Goal: Information Seeking & Learning: Learn about a topic

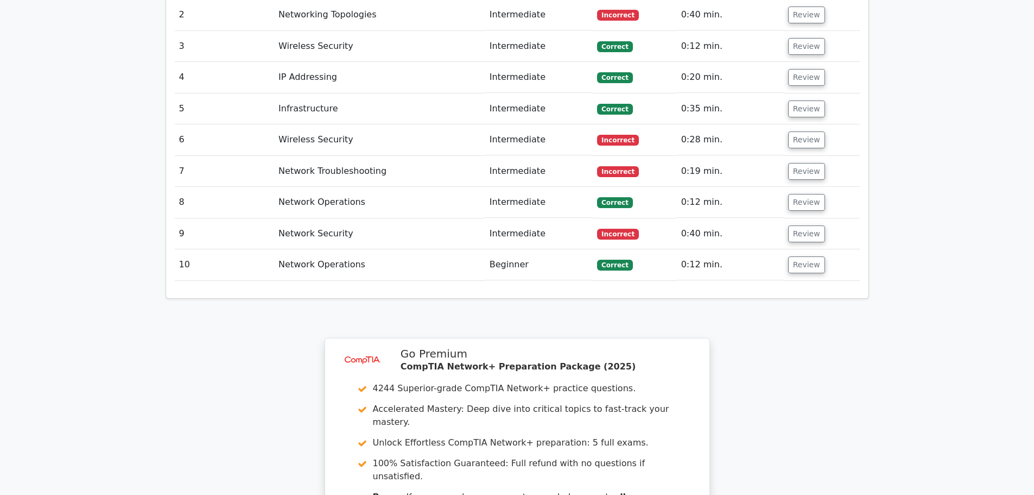
scroll to position [1595, 0]
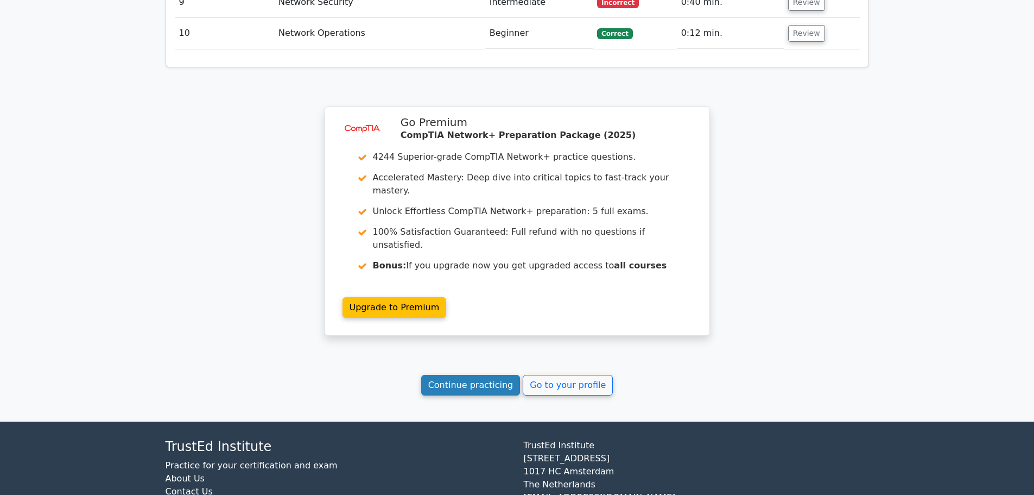
click at [498, 375] on link "Continue practicing" at bounding box center [470, 385] width 99 height 21
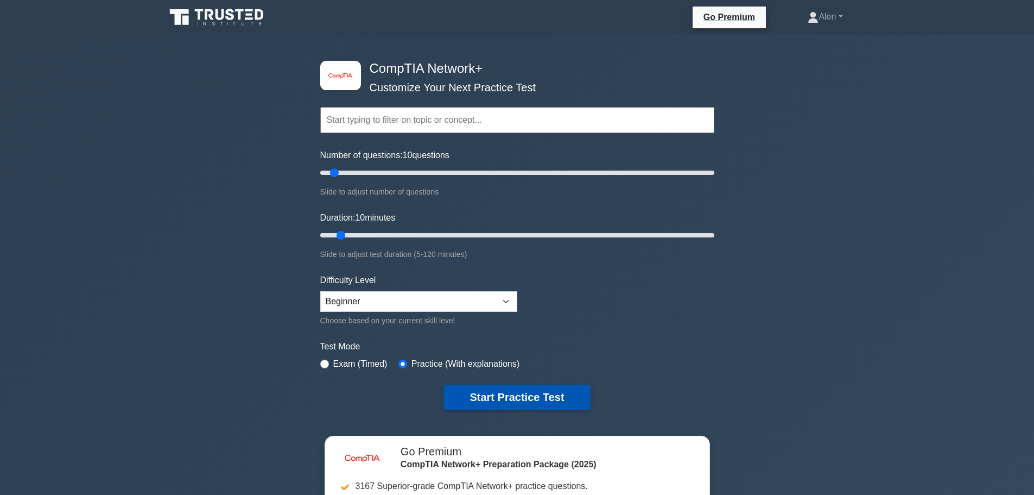
click at [517, 393] on button "Start Practice Test" at bounding box center [517, 396] width 147 height 25
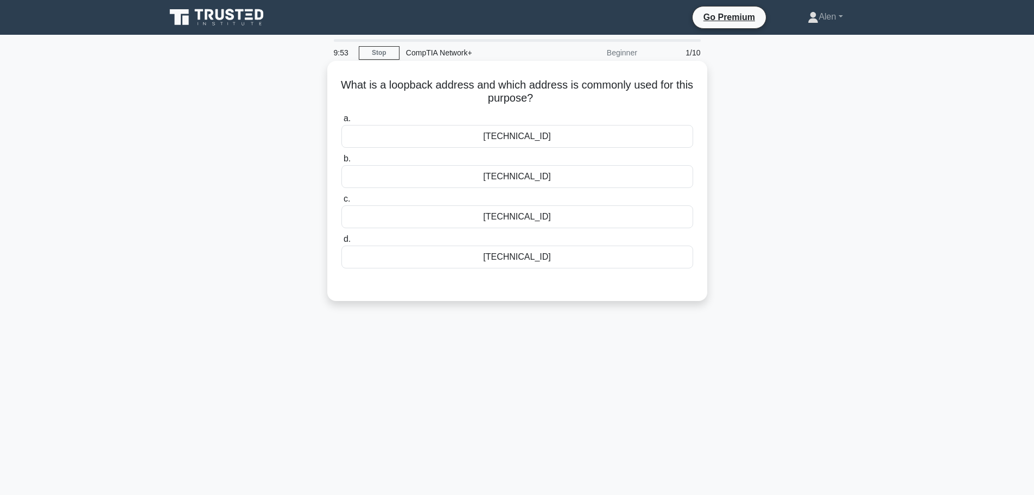
click at [526, 138] on div "[TECHNICAL_ID]" at bounding box center [518, 136] width 352 height 23
click at [342, 122] on input "a. [TECHNICAL_ID]" at bounding box center [342, 118] width 0 height 7
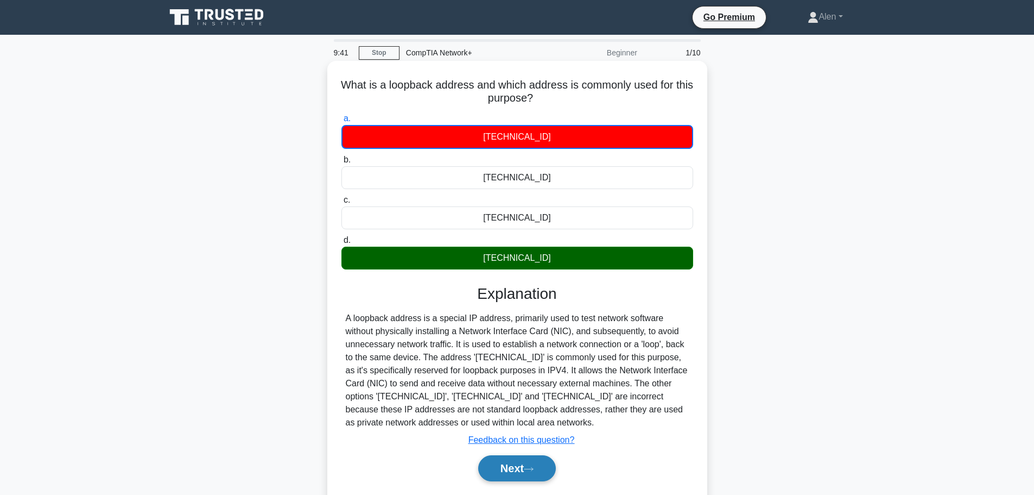
click at [519, 471] on button "Next" at bounding box center [517, 468] width 78 height 26
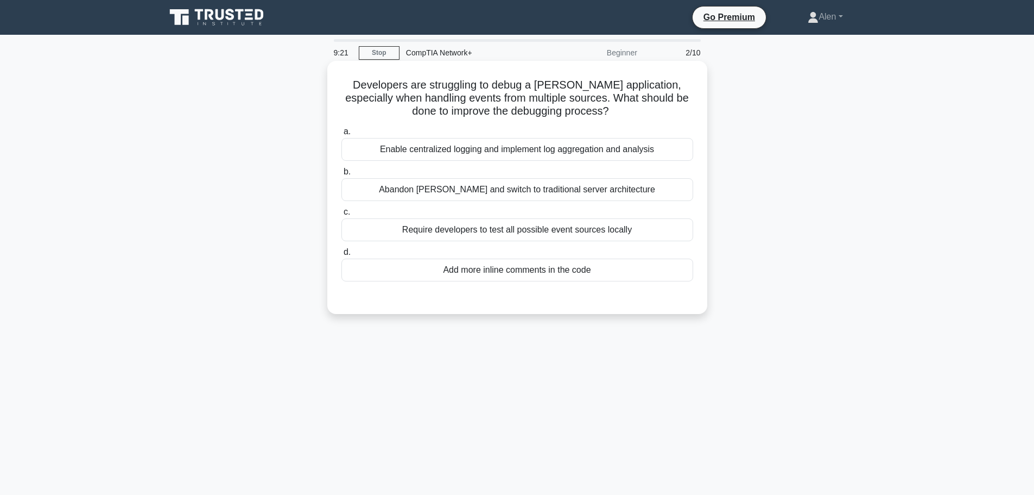
click at [547, 144] on div "Enable centralized logging and implement log aggregation and analysis" at bounding box center [518, 149] width 352 height 23
click at [342, 135] on input "a. Enable centralized logging and implement log aggregation and analysis" at bounding box center [342, 131] width 0 height 7
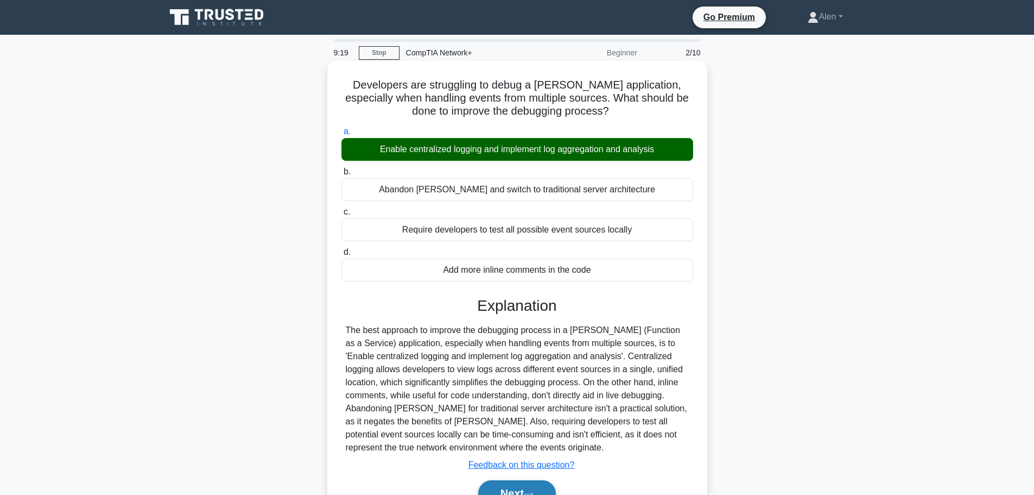
click at [514, 489] on button "Next" at bounding box center [517, 493] width 78 height 26
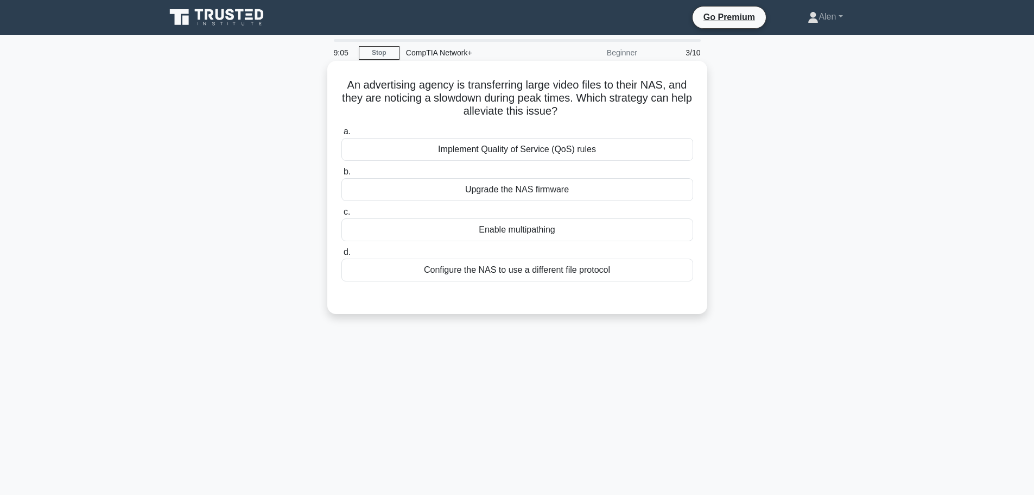
click at [544, 153] on div "Implement Quality of Service (QoS) rules" at bounding box center [518, 149] width 352 height 23
click at [342, 135] on input "a. Implement Quality of Service (QoS) rules" at bounding box center [342, 131] width 0 height 7
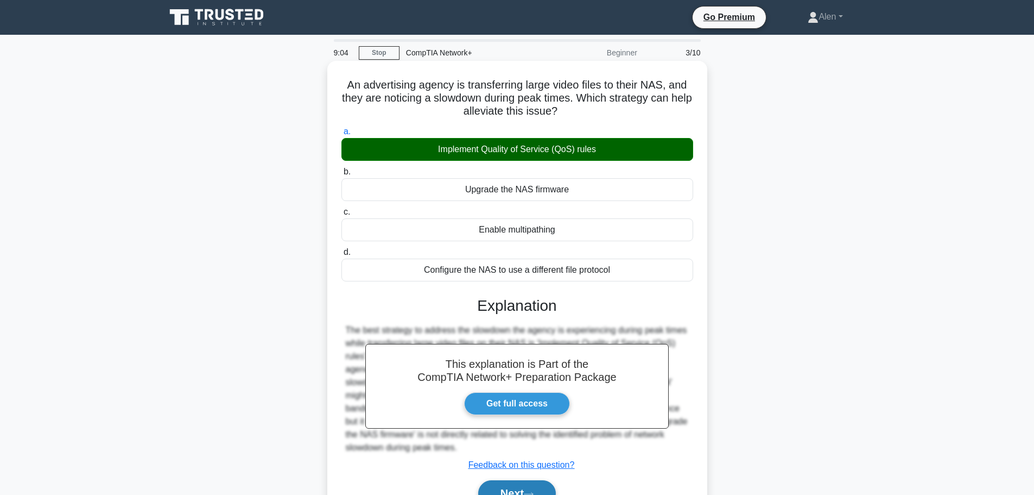
click at [526, 486] on button "Next" at bounding box center [517, 493] width 78 height 26
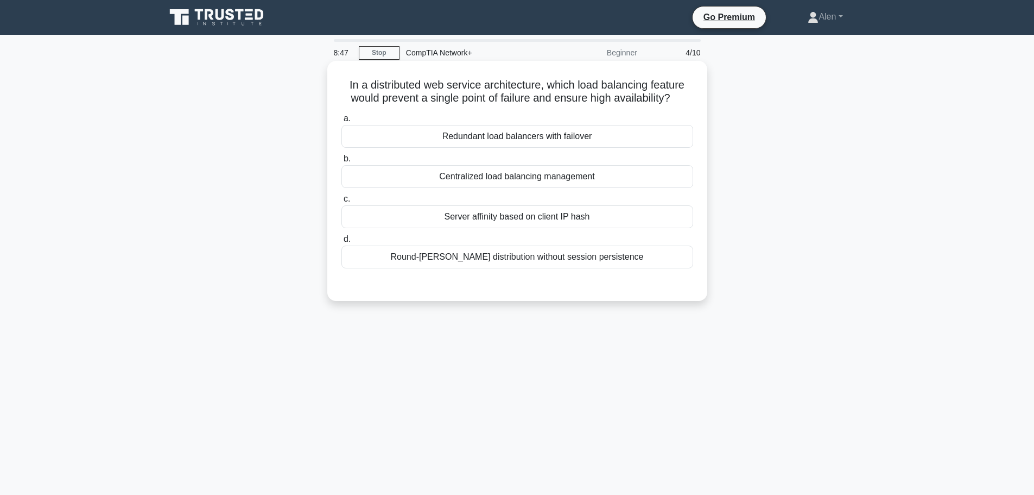
click at [529, 141] on div "Redundant load balancers with failover" at bounding box center [518, 136] width 352 height 23
click at [342, 122] on input "a. Redundant load balancers with failover" at bounding box center [342, 118] width 0 height 7
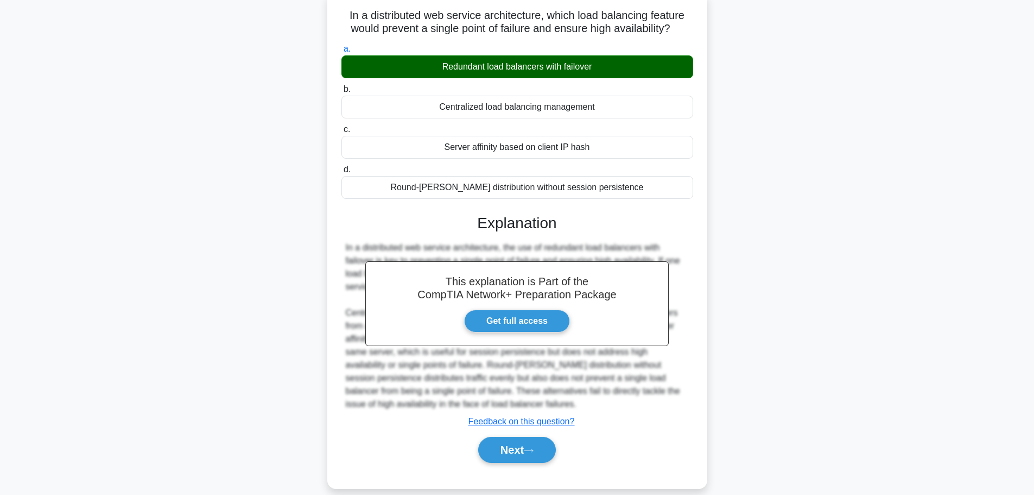
scroll to position [79, 0]
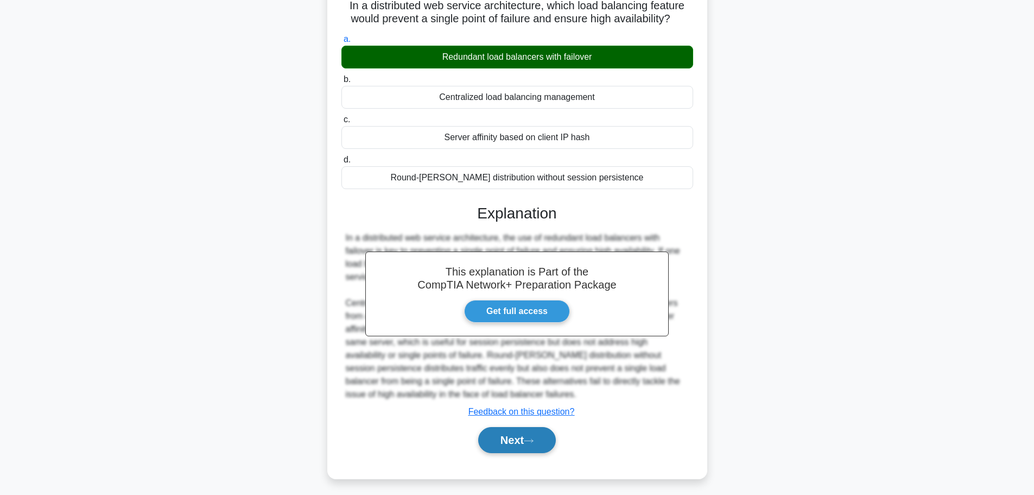
click at [526, 431] on button "Next" at bounding box center [517, 440] width 78 height 26
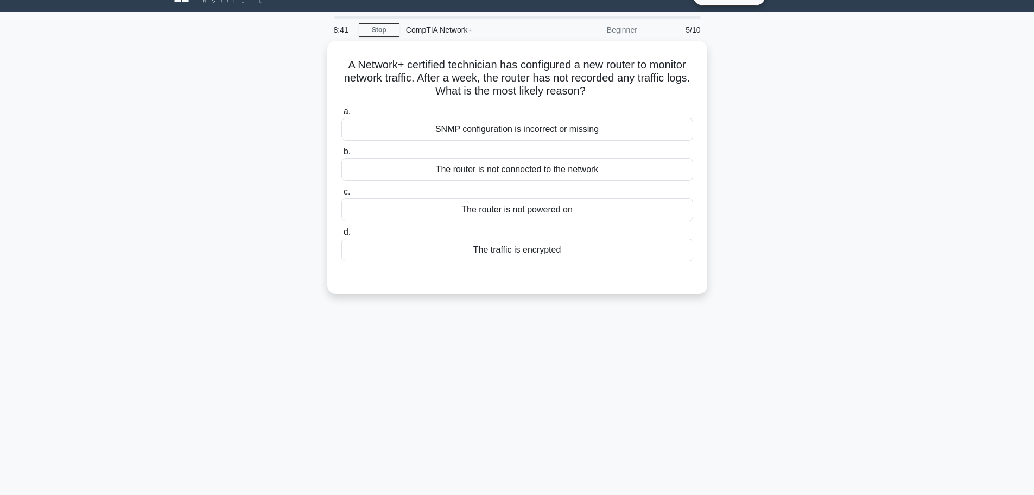
scroll to position [0, 0]
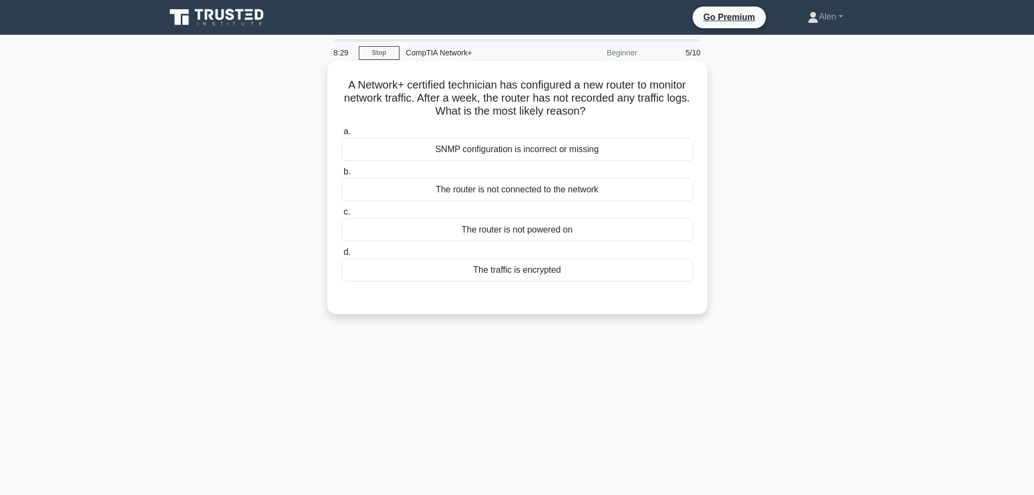
drag, startPoint x: 469, startPoint y: 110, endPoint x: 627, endPoint y: 116, distance: 158.6
click at [627, 116] on h5 "A Network+ certified technician has configured a new router to monitor network …" at bounding box center [517, 98] width 354 height 40
click at [500, 149] on div "SNMP configuration is incorrect or missing" at bounding box center [518, 149] width 352 height 23
click at [342, 135] on input "a. SNMP configuration is incorrect or missing" at bounding box center [342, 131] width 0 height 7
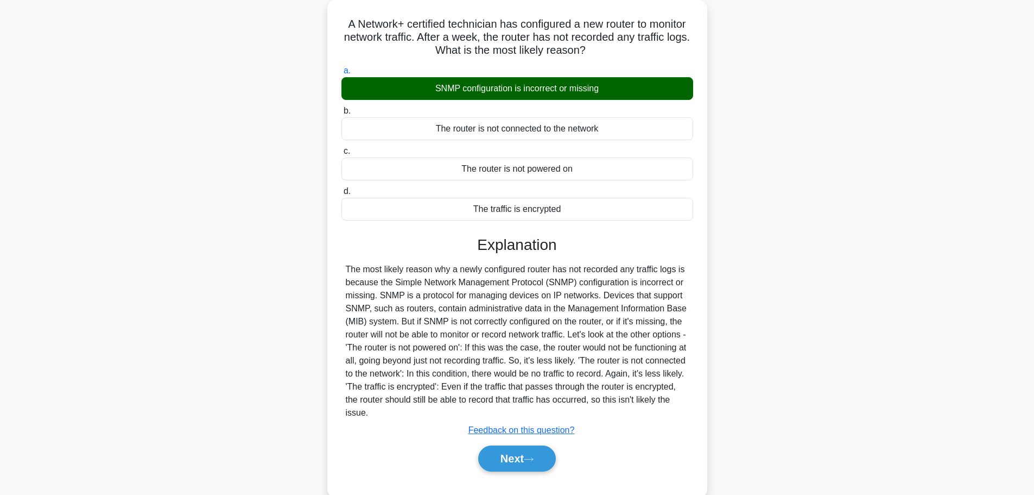
scroll to position [72, 0]
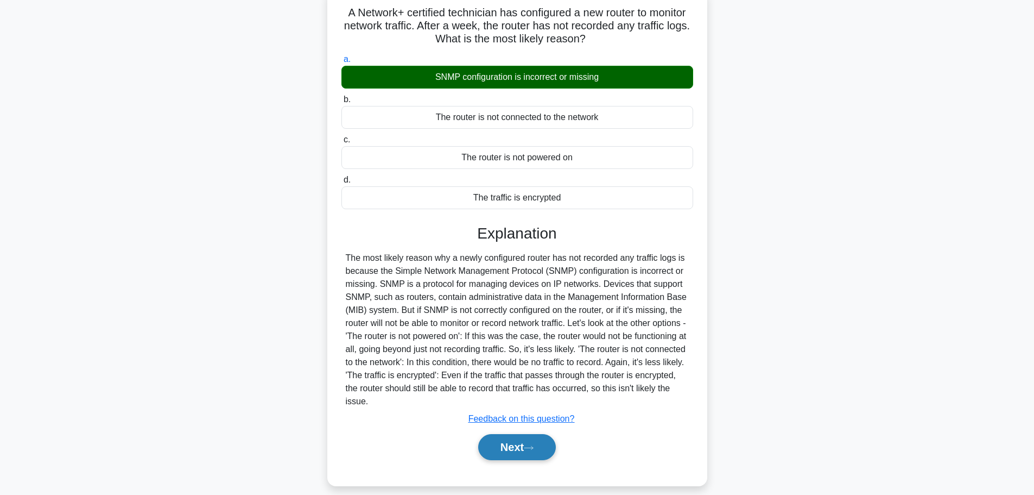
click at [516, 446] on button "Next" at bounding box center [517, 447] width 78 height 26
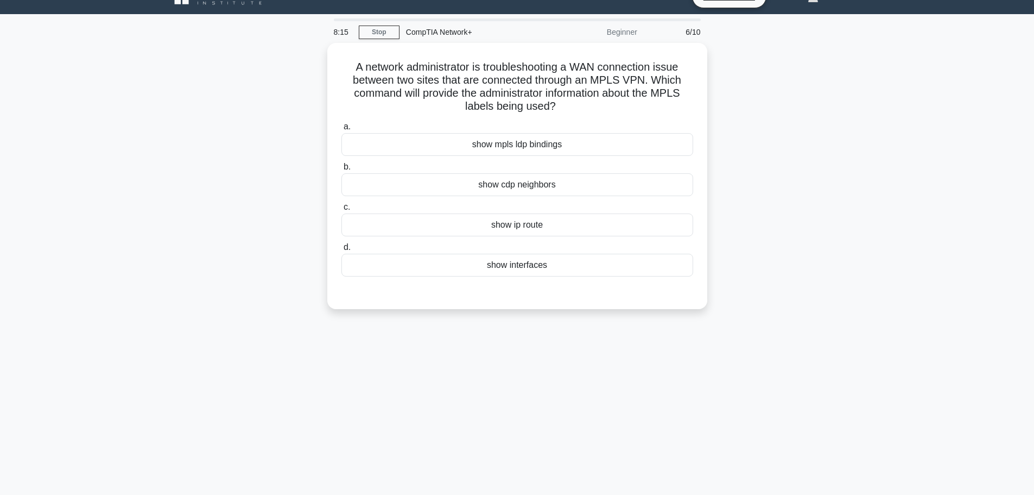
scroll to position [0, 0]
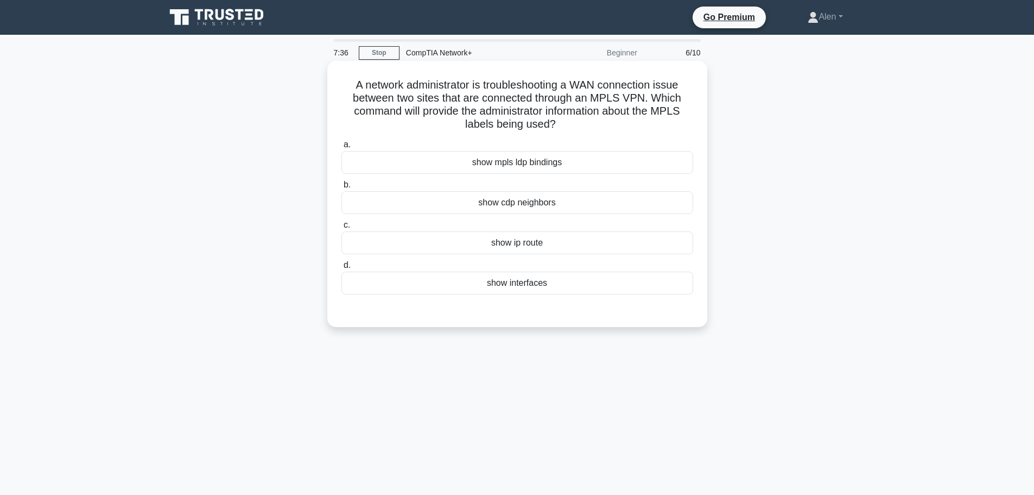
click at [531, 162] on div "show mpls ldp bindings" at bounding box center [518, 162] width 352 height 23
click at [342, 148] on input "a. show mpls ldp bindings" at bounding box center [342, 144] width 0 height 7
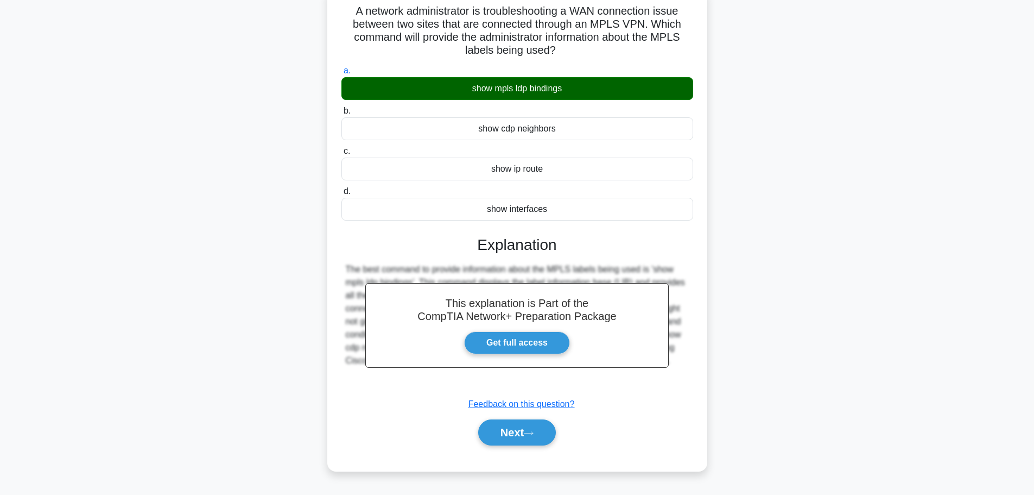
scroll to position [92, 0]
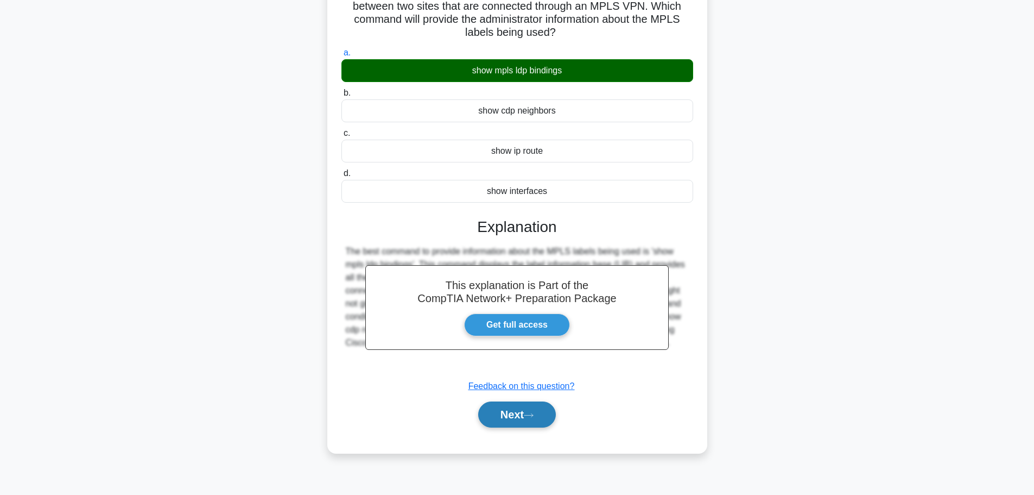
click at [524, 414] on button "Next" at bounding box center [517, 414] width 78 height 26
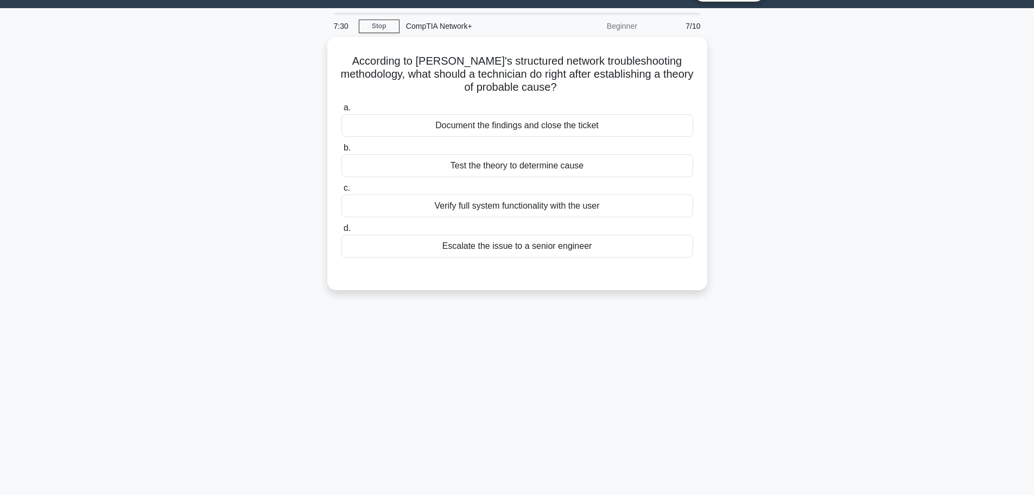
scroll to position [0, 0]
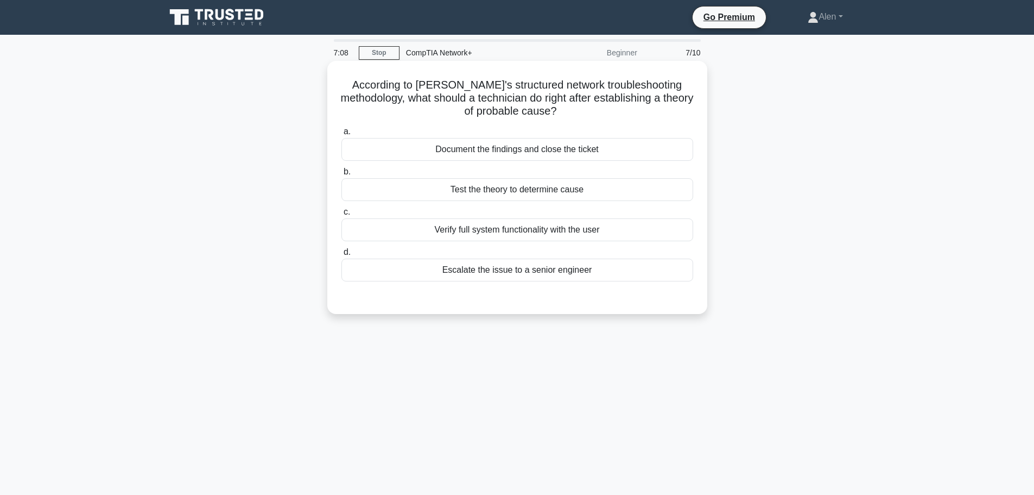
click at [541, 190] on div "Test the theory to determine cause" at bounding box center [518, 189] width 352 height 23
click at [342, 175] on input "b. Test the theory to determine cause" at bounding box center [342, 171] width 0 height 7
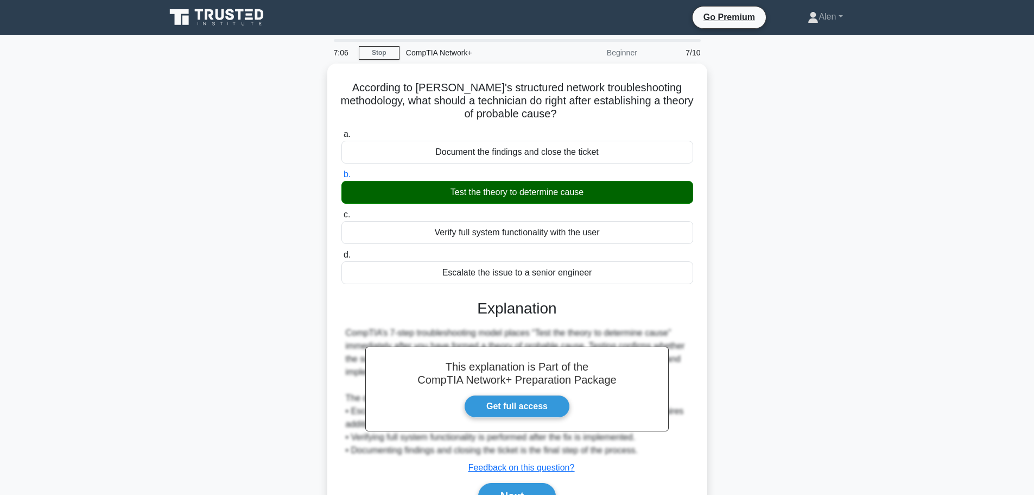
scroll to position [92, 0]
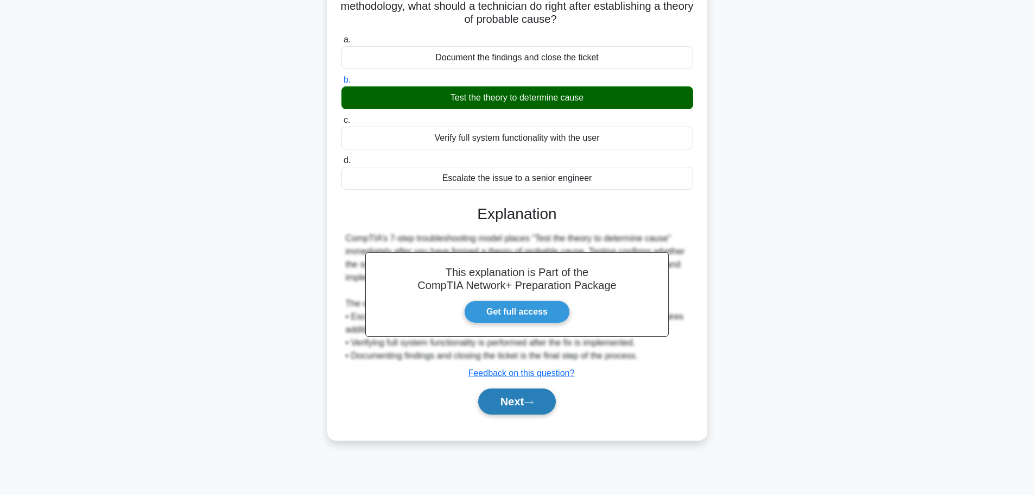
click at [534, 402] on icon at bounding box center [529, 402] width 10 height 6
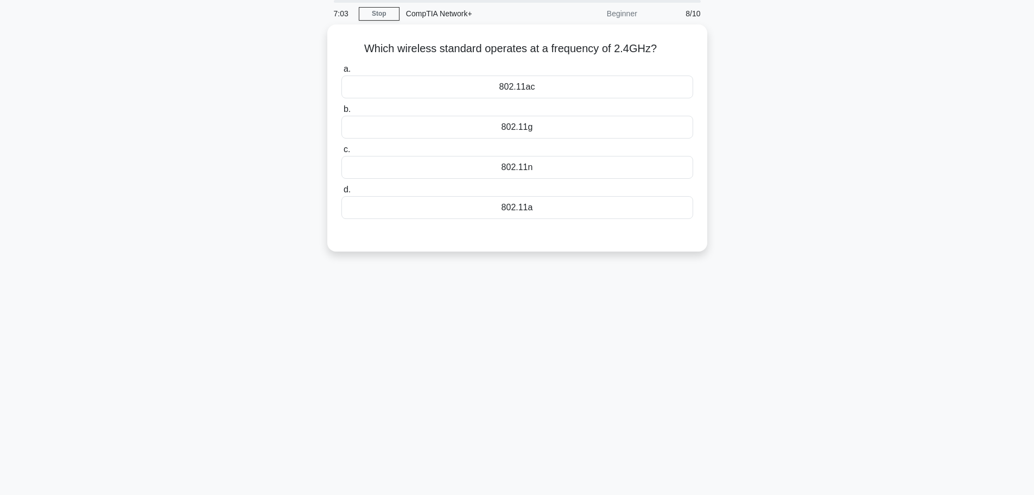
scroll to position [0, 0]
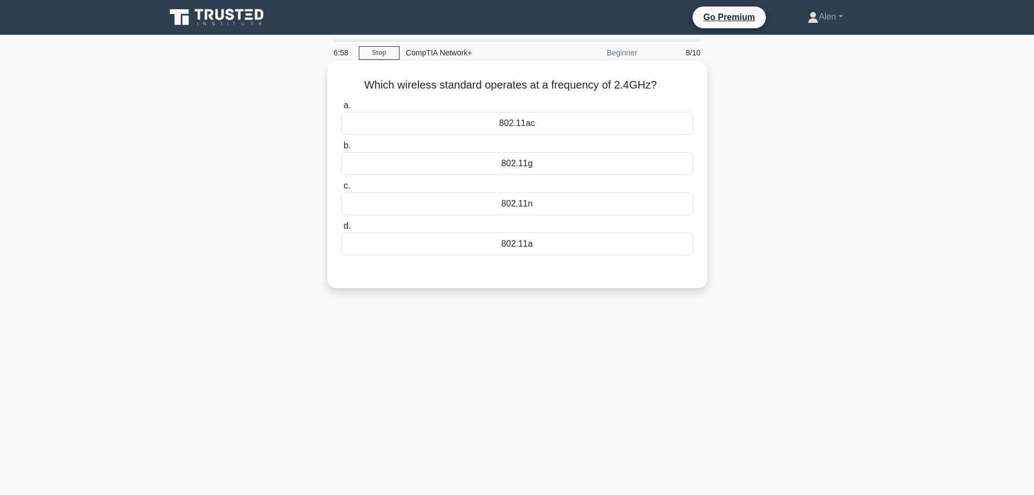
click at [538, 203] on div "802.11n" at bounding box center [518, 203] width 352 height 23
click at [342, 190] on input "c. 802.11n" at bounding box center [342, 185] width 0 height 7
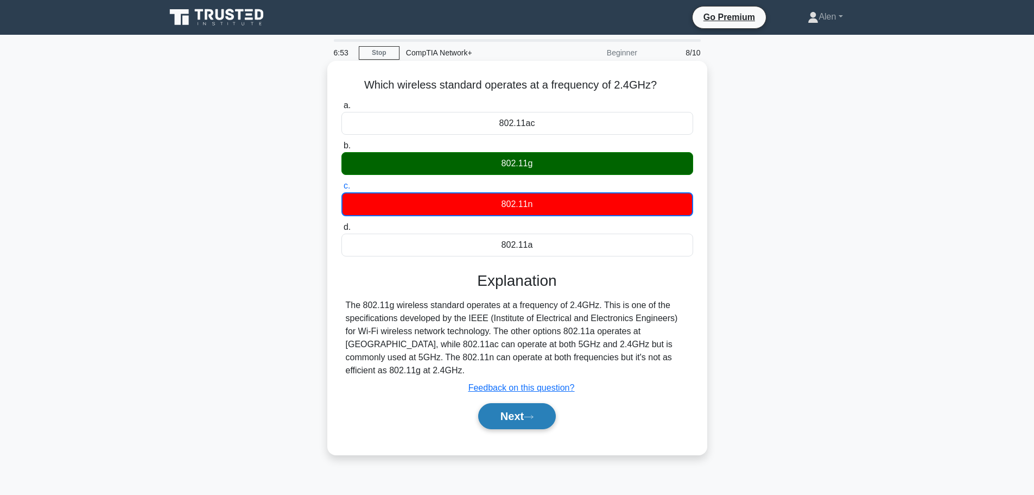
click at [525, 403] on button "Next" at bounding box center [517, 416] width 78 height 26
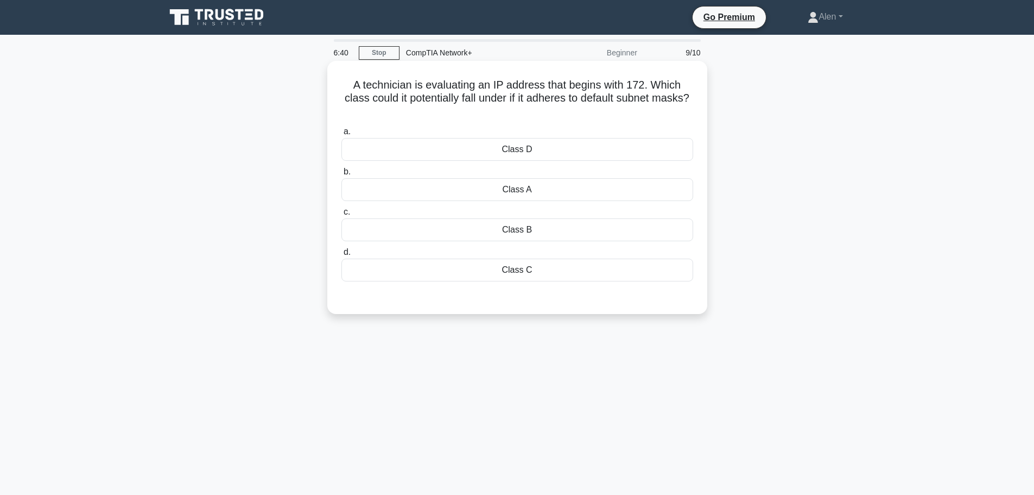
click at [536, 228] on div "Class B" at bounding box center [518, 229] width 352 height 23
click at [342, 216] on input "c. Class B" at bounding box center [342, 212] width 0 height 7
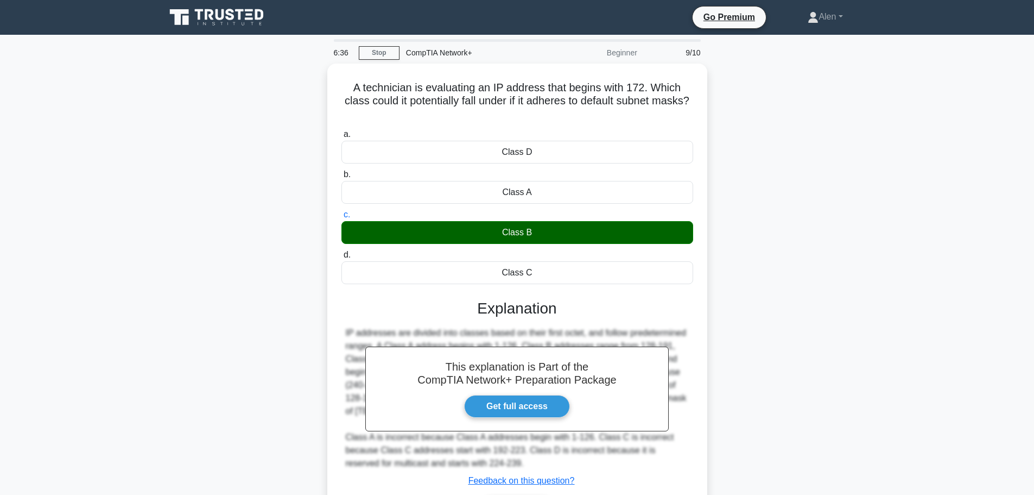
scroll to position [92, 0]
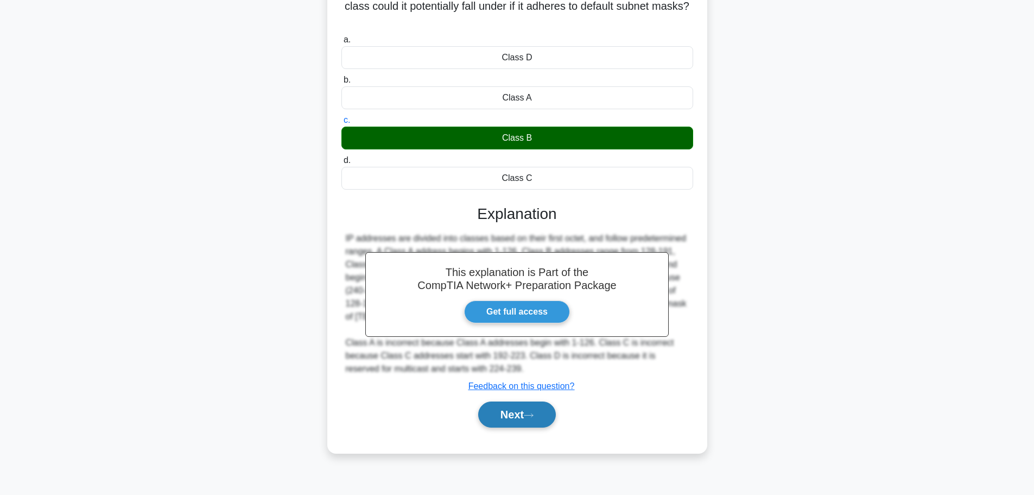
click at [513, 415] on button "Next" at bounding box center [517, 414] width 78 height 26
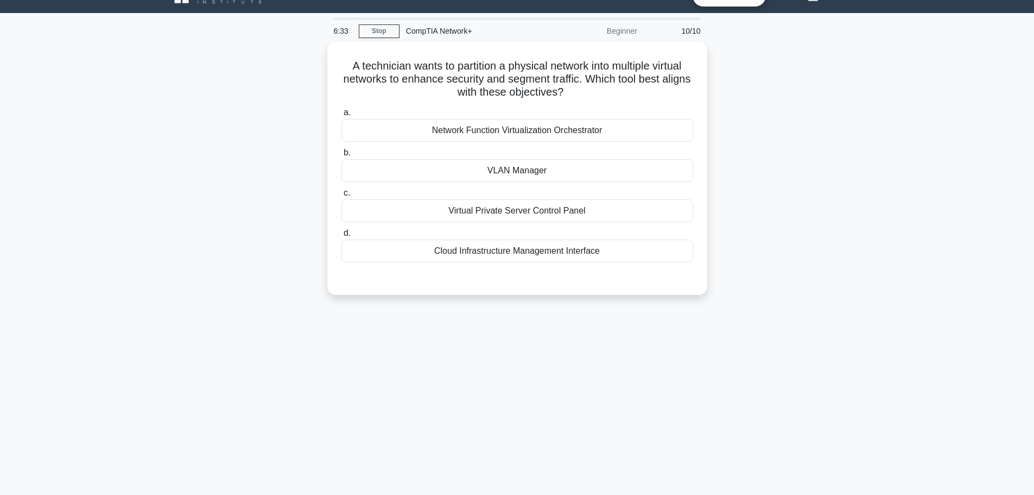
scroll to position [0, 0]
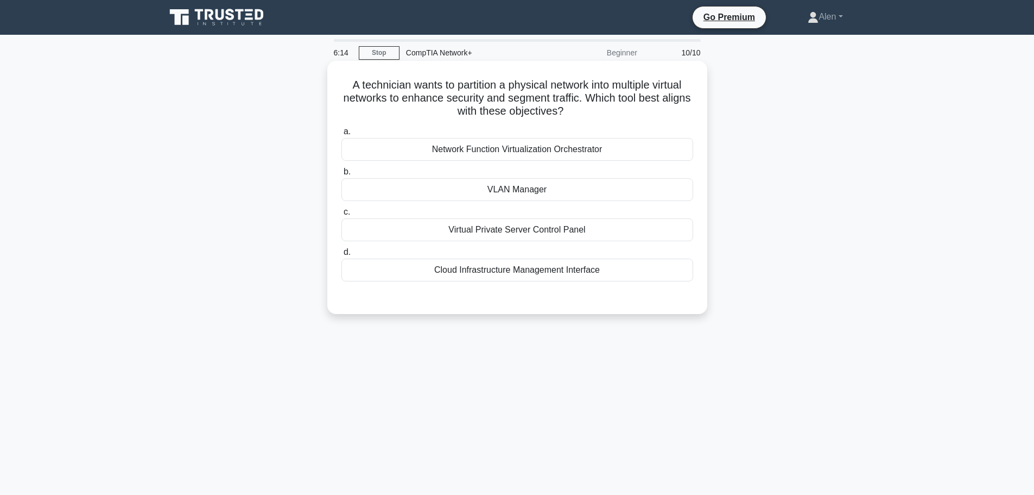
click at [498, 193] on div "VLAN Manager" at bounding box center [518, 189] width 352 height 23
click at [342, 175] on input "b. VLAN Manager" at bounding box center [342, 171] width 0 height 7
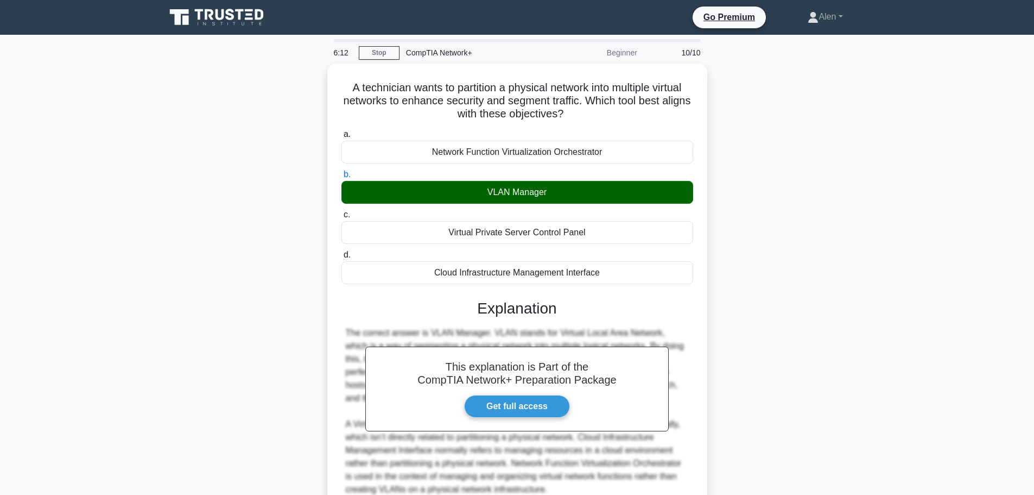
scroll to position [97, 0]
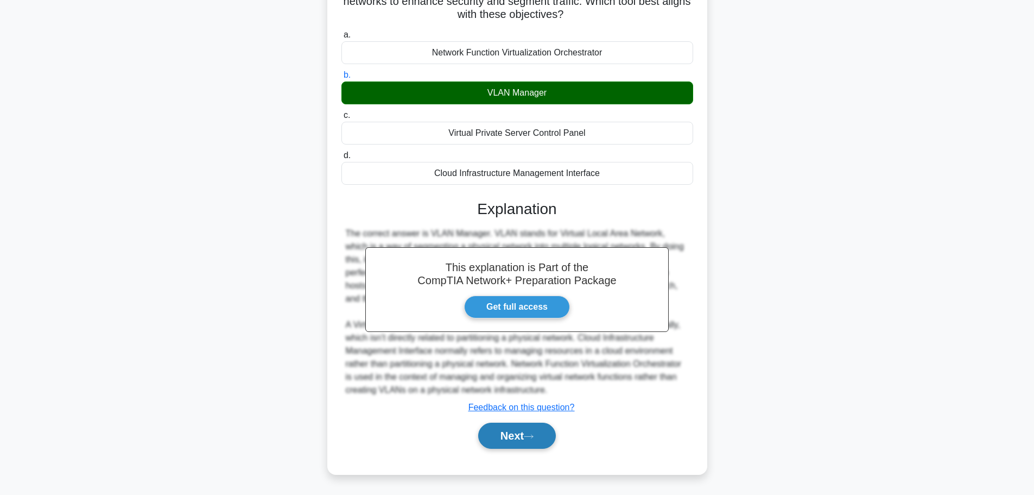
click at [501, 429] on button "Next" at bounding box center [517, 435] width 78 height 26
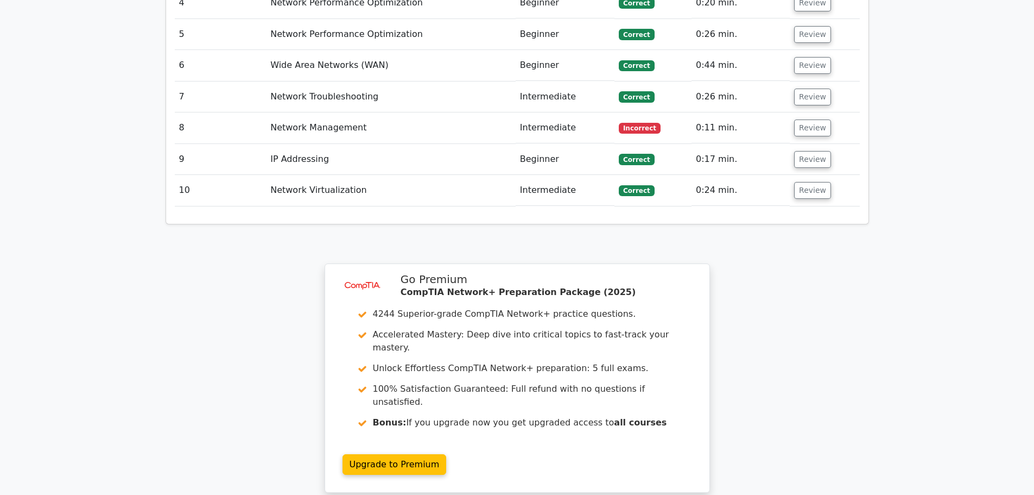
scroll to position [1451, 0]
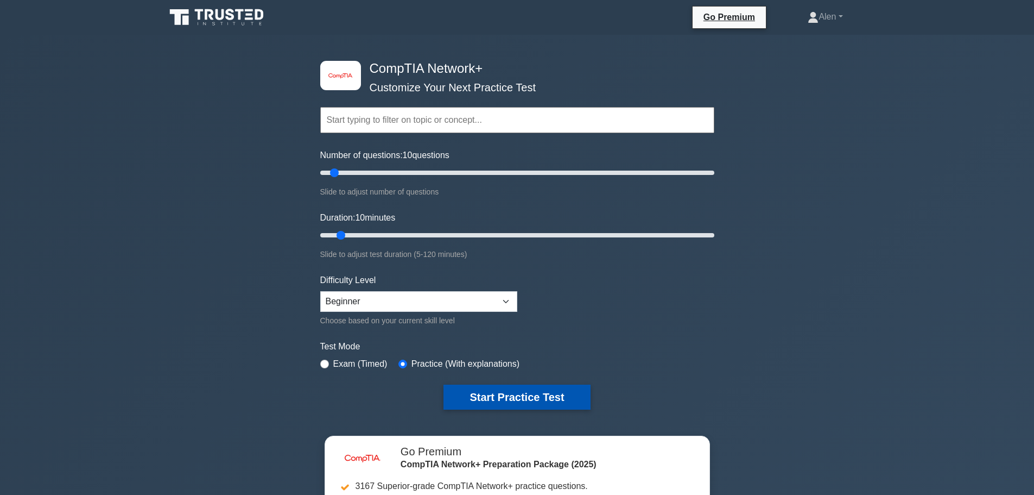
click at [544, 396] on button "Start Practice Test" at bounding box center [517, 396] width 147 height 25
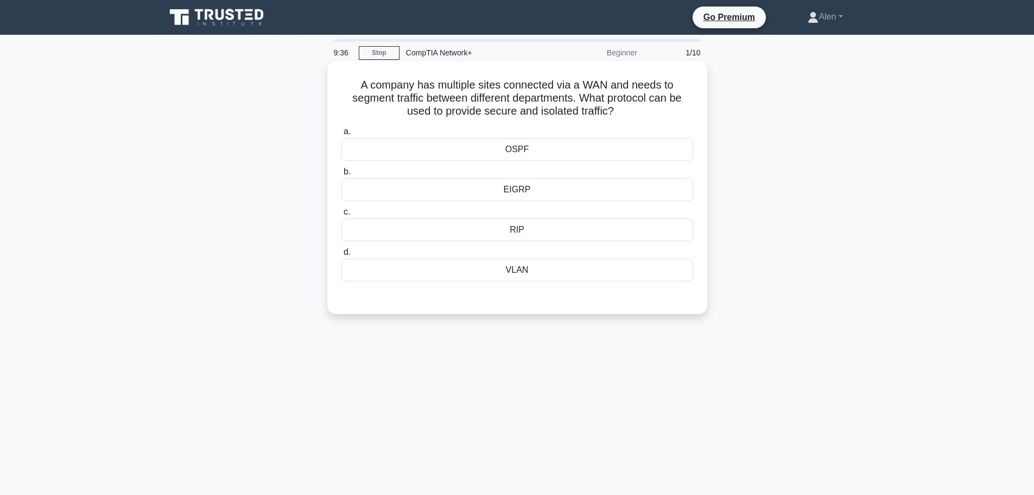
click at [536, 263] on div "VLAN" at bounding box center [518, 269] width 352 height 23
click at [342, 256] on input "d. VLAN" at bounding box center [342, 252] width 0 height 7
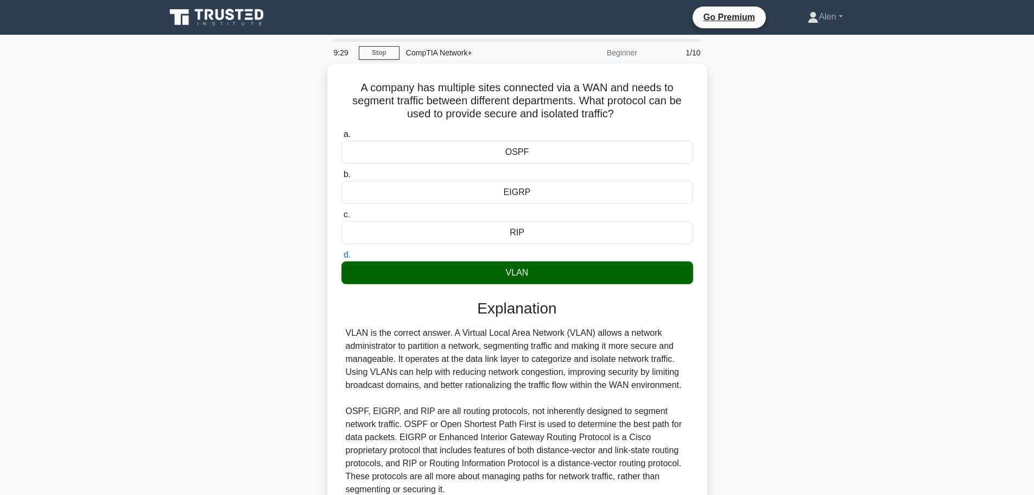
scroll to position [97, 0]
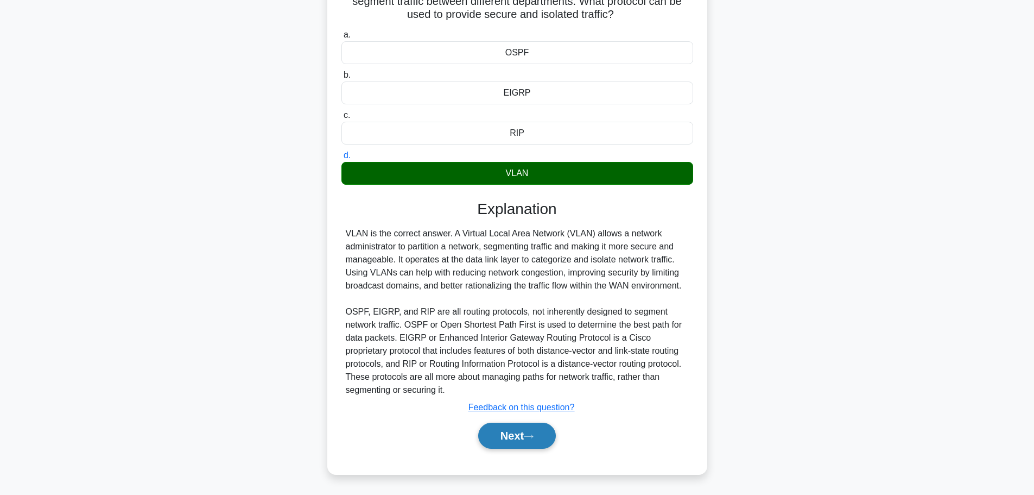
click at [526, 435] on button "Next" at bounding box center [517, 435] width 78 height 26
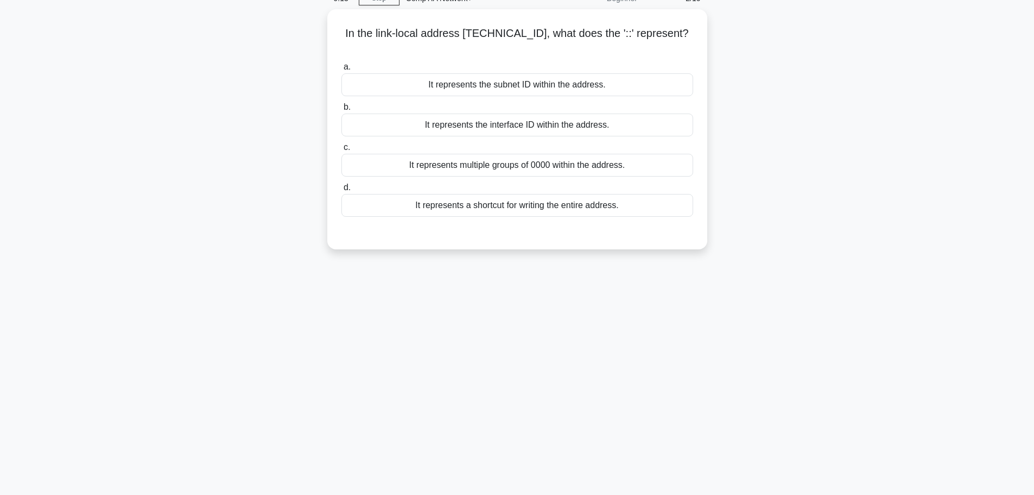
scroll to position [48, 0]
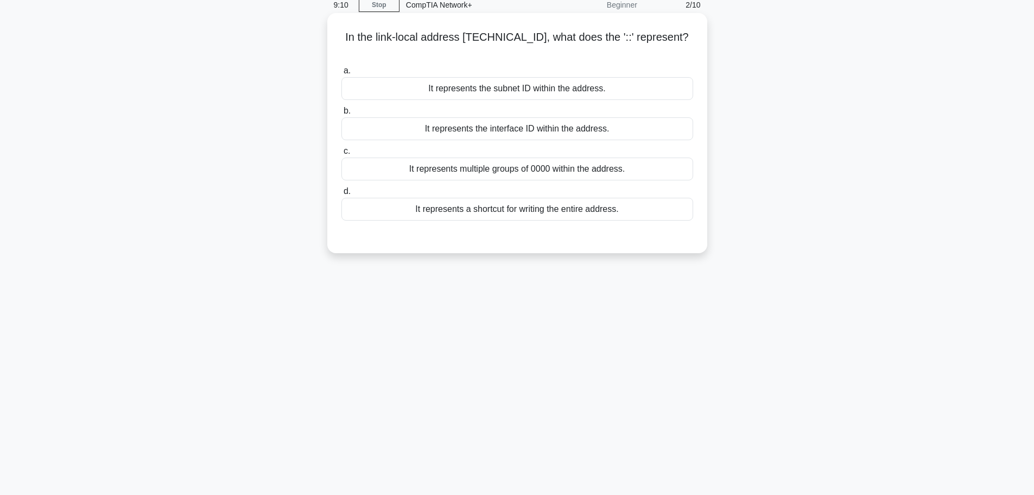
click at [530, 119] on div "It represents the interface ID within the address." at bounding box center [518, 128] width 352 height 23
click at [342, 115] on input "b. It represents the interface ID within the address." at bounding box center [342, 111] width 0 height 7
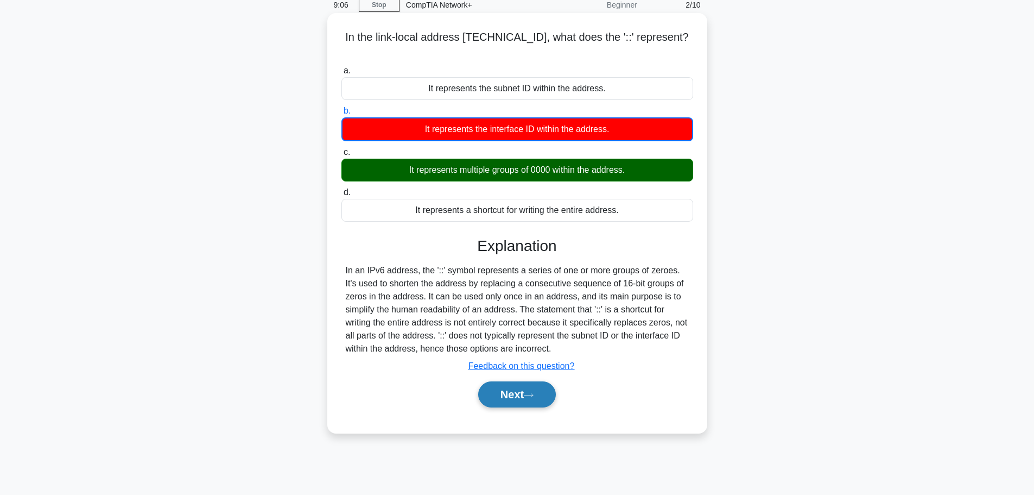
click at [513, 383] on div "a. It represents the subnet ID within the address. b. It represents the interfa…" at bounding box center [517, 241] width 354 height 358
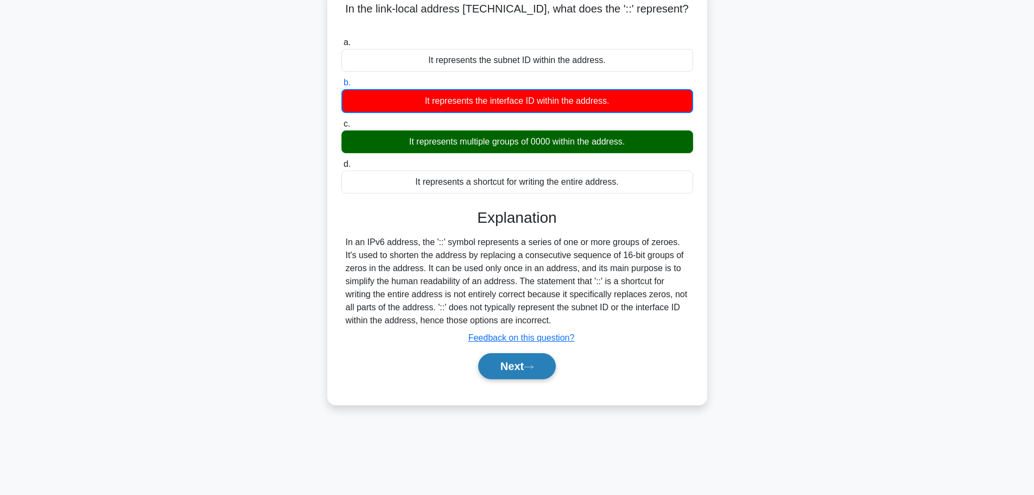
scroll to position [92, 0]
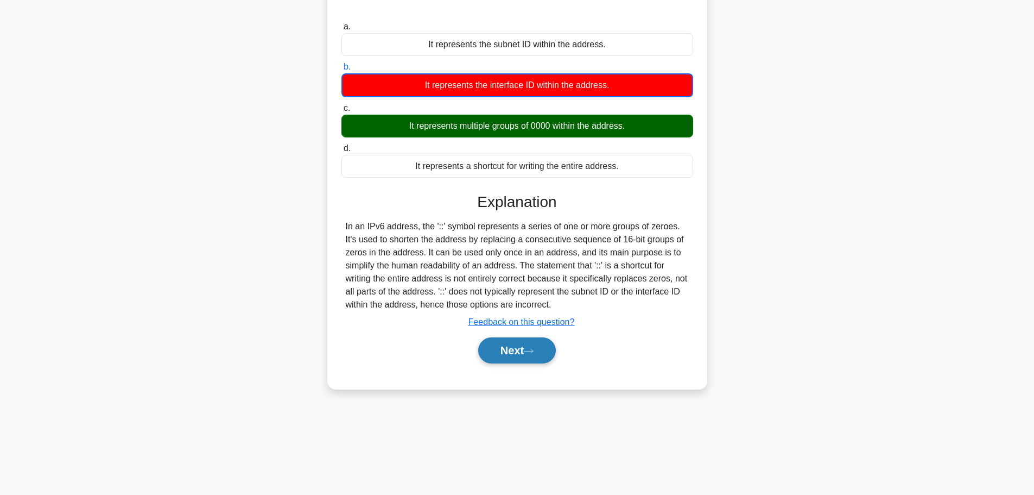
click at [511, 344] on button "Next" at bounding box center [517, 350] width 78 height 26
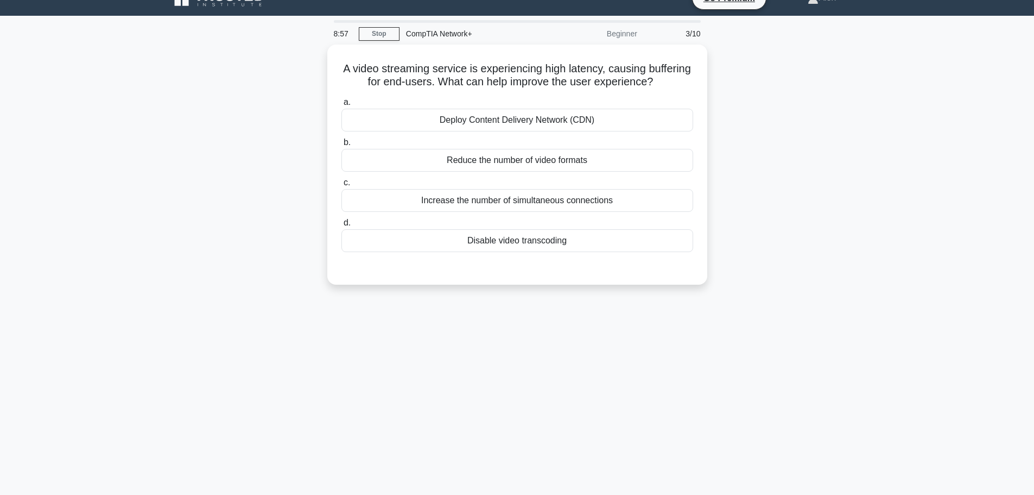
scroll to position [0, 0]
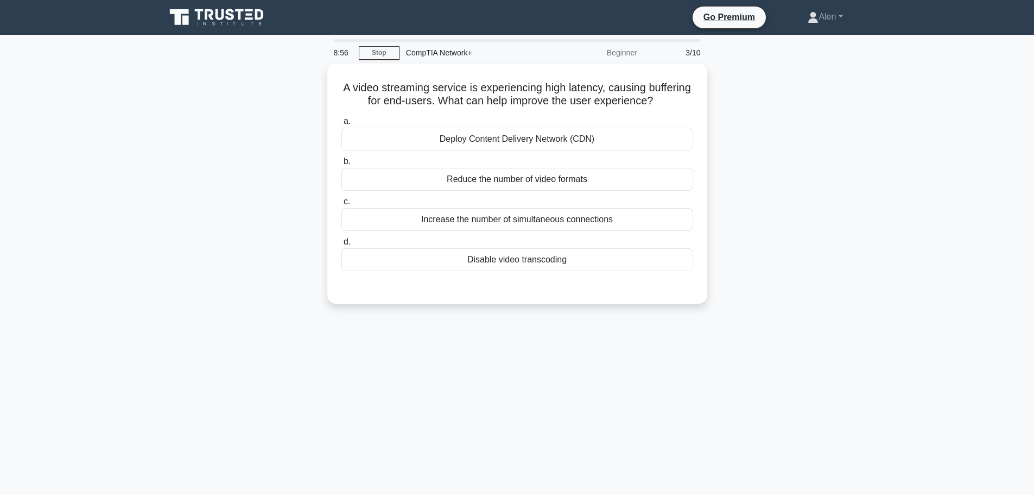
click at [919, 77] on main "8:56 Stop CompTIA Network+ Beginner 3/10 A video streaming service is experienc…" at bounding box center [517, 311] width 1034 height 552
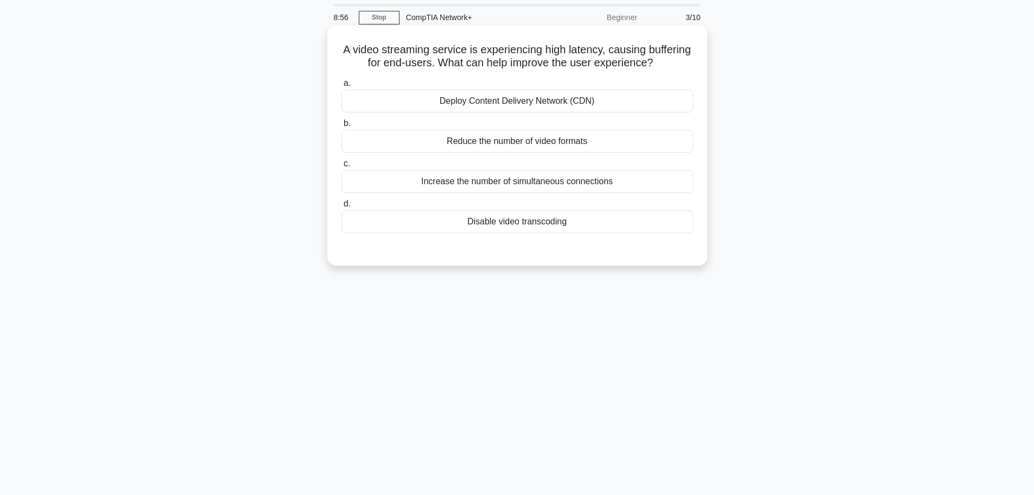
scroll to position [54, 0]
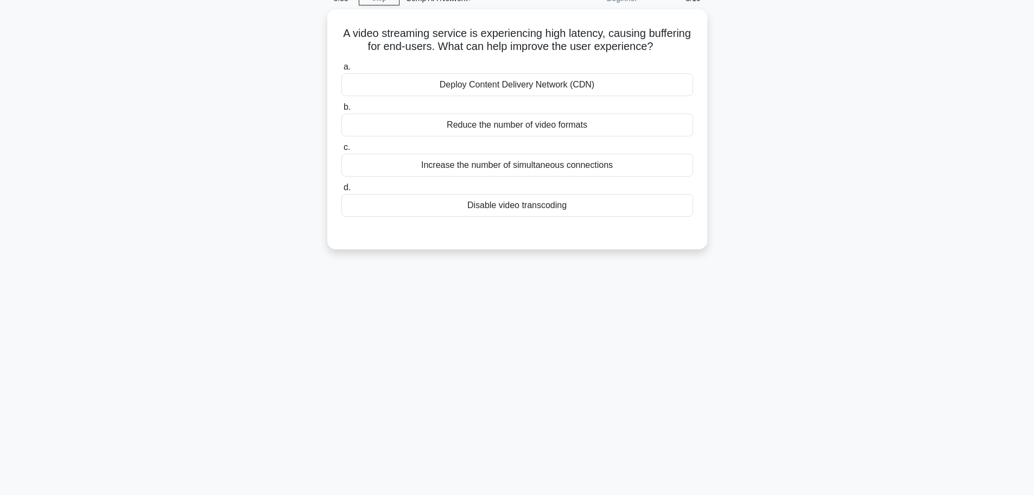
click at [762, 79] on div "A video streaming service is experiencing high latency, causing buffering for e…" at bounding box center [517, 135] width 717 height 253
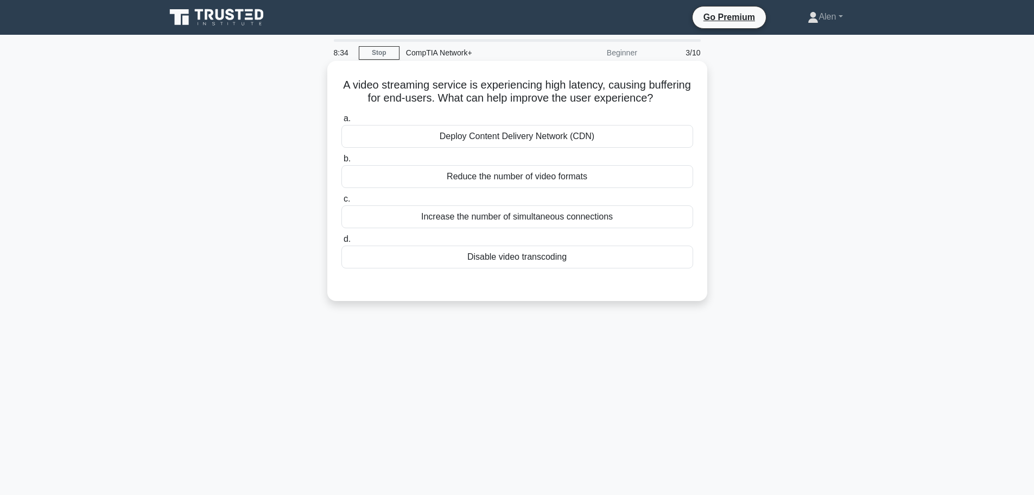
click at [627, 228] on div "Increase the number of simultaneous connections" at bounding box center [518, 216] width 352 height 23
click at [342, 203] on input "c. Increase the number of simultaneous connections" at bounding box center [342, 198] width 0 height 7
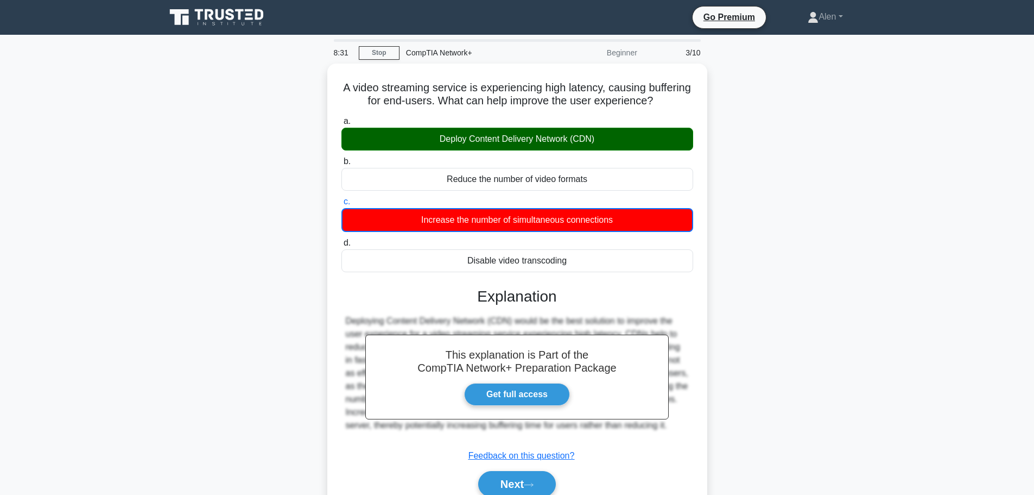
scroll to position [86, 0]
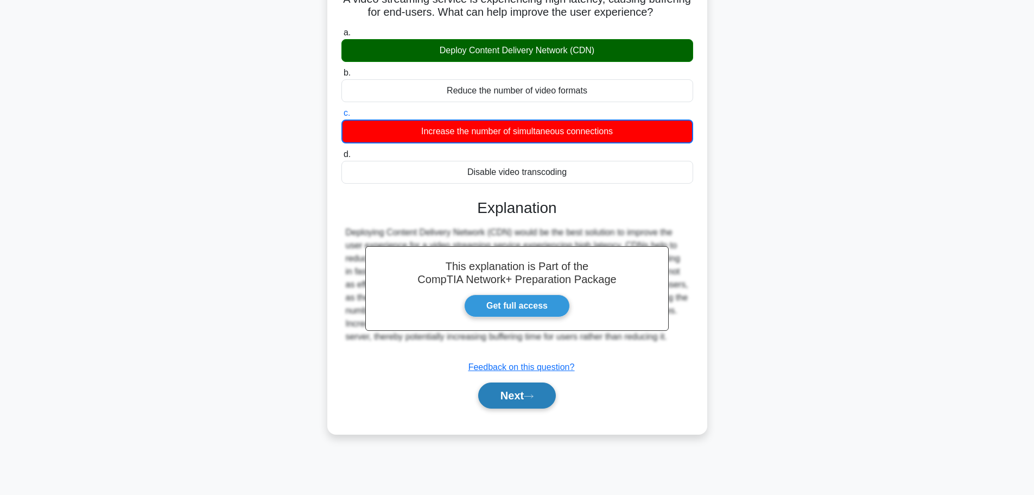
click at [498, 408] on button "Next" at bounding box center [517, 395] width 78 height 26
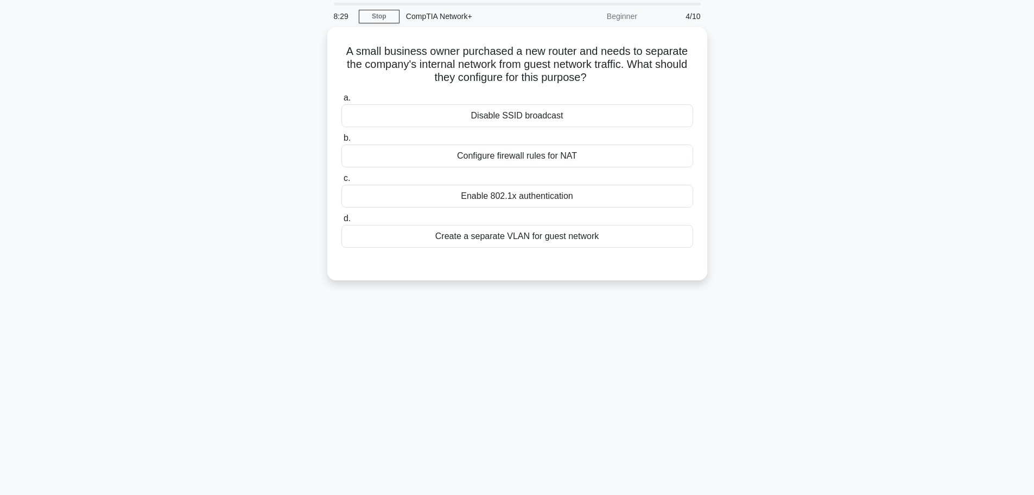
scroll to position [0, 0]
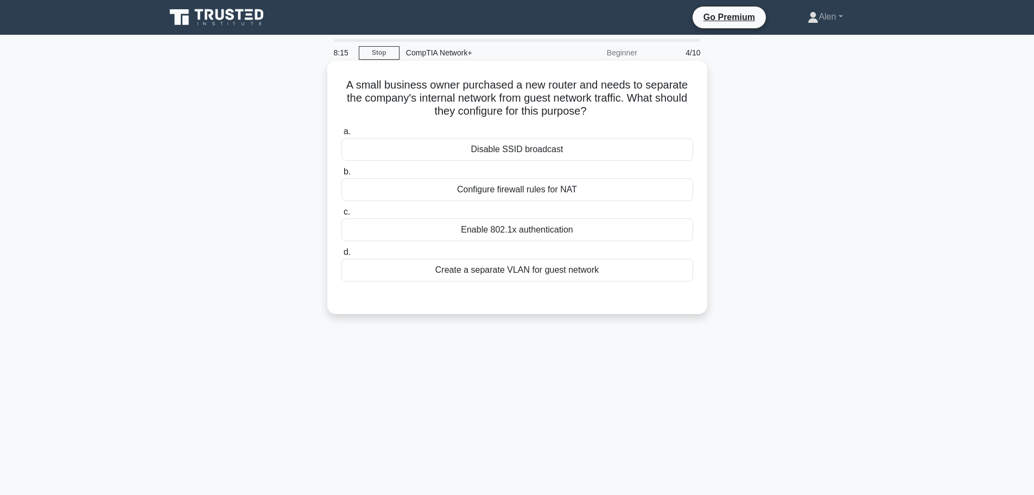
click at [570, 273] on div "Create a separate VLAN for guest network" at bounding box center [518, 269] width 352 height 23
click at [342, 256] on input "d. Create a separate VLAN for guest network" at bounding box center [342, 252] width 0 height 7
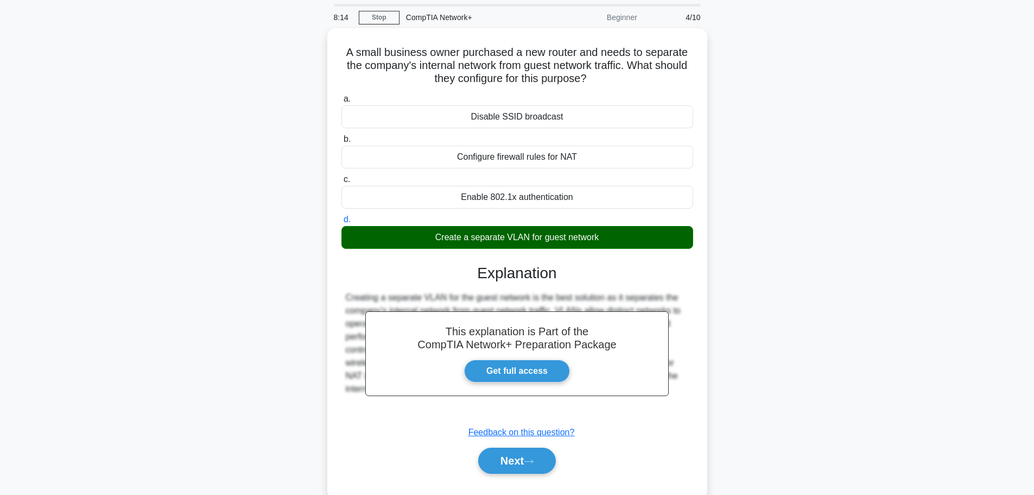
scroll to position [54, 0]
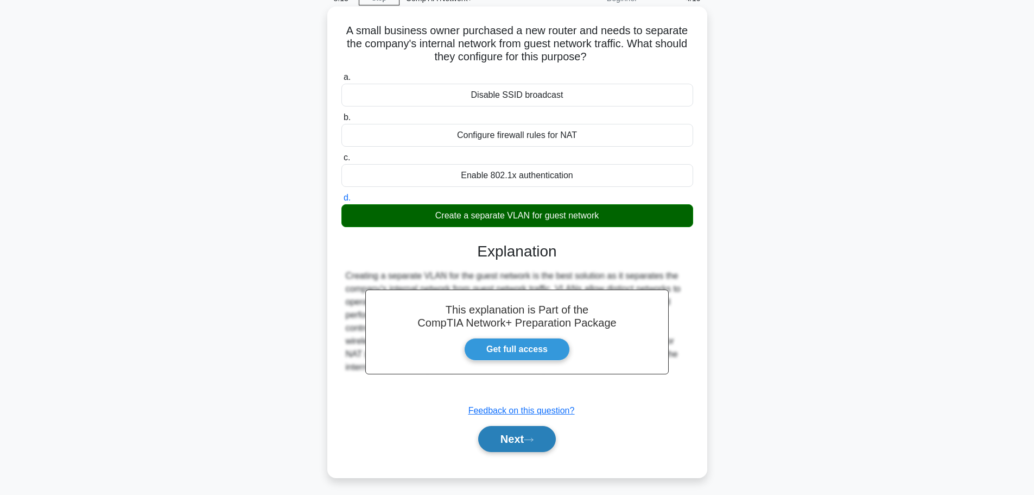
click at [524, 441] on button "Next" at bounding box center [517, 439] width 78 height 26
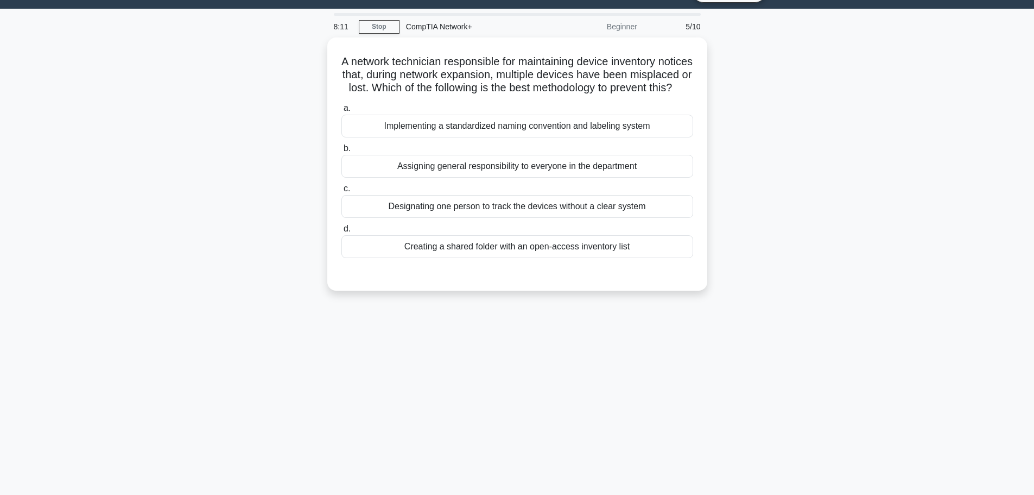
scroll to position [0, 0]
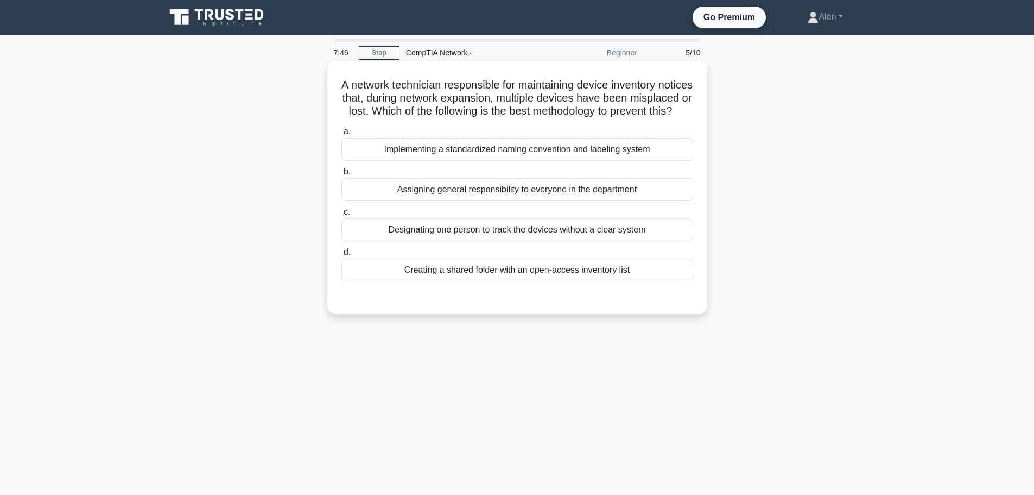
click at [520, 161] on div "Implementing a standardized naming convention and labeling system" at bounding box center [518, 149] width 352 height 23
click at [342, 135] on input "a. Implementing a standardized naming convention and labeling system" at bounding box center [342, 131] width 0 height 7
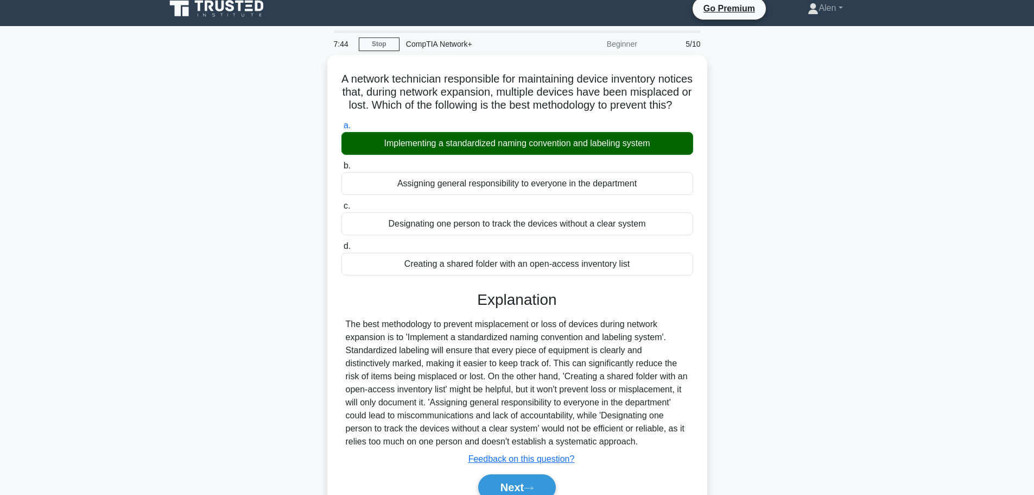
scroll to position [92, 0]
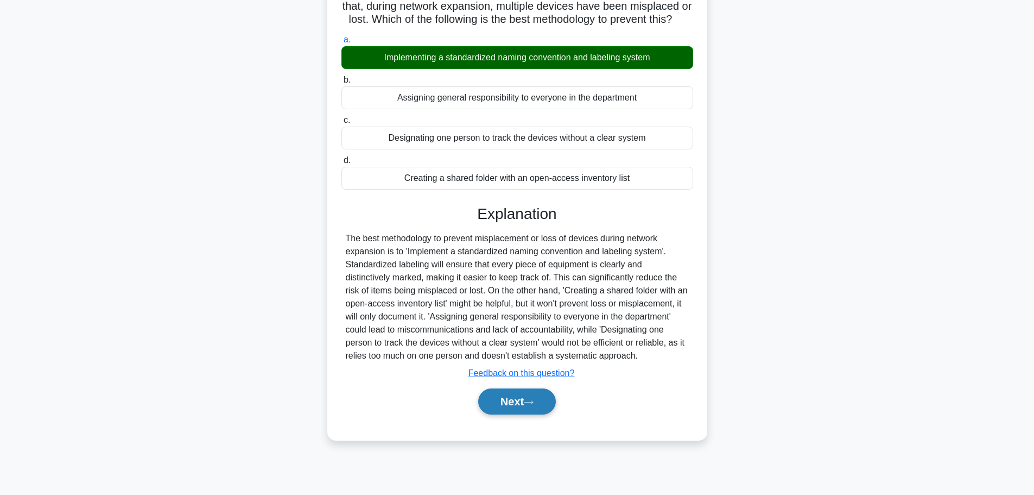
click at [506, 414] on button "Next" at bounding box center [517, 401] width 78 height 26
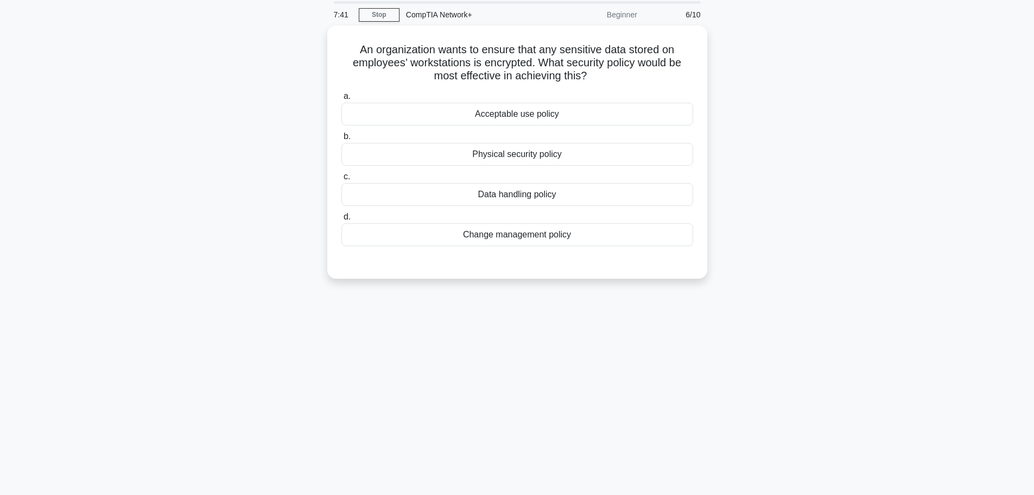
scroll to position [0, 0]
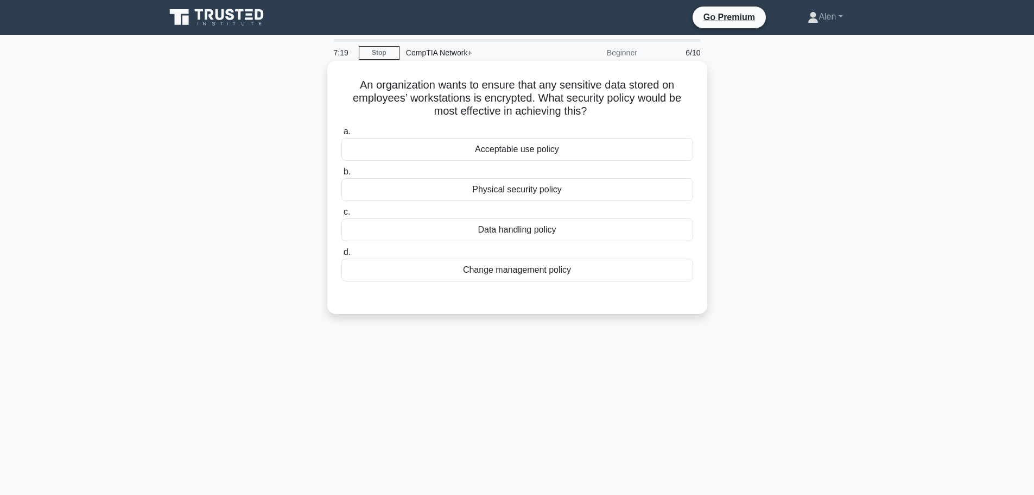
click at [539, 231] on div "Data handling policy" at bounding box center [518, 229] width 352 height 23
click at [342, 216] on input "c. Data handling policy" at bounding box center [342, 212] width 0 height 7
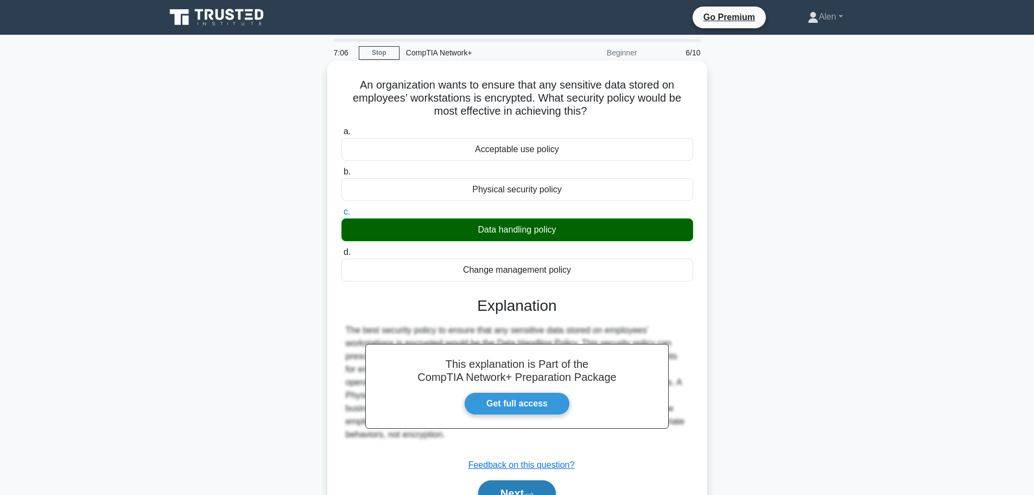
click at [519, 485] on button "Next" at bounding box center [517, 493] width 78 height 26
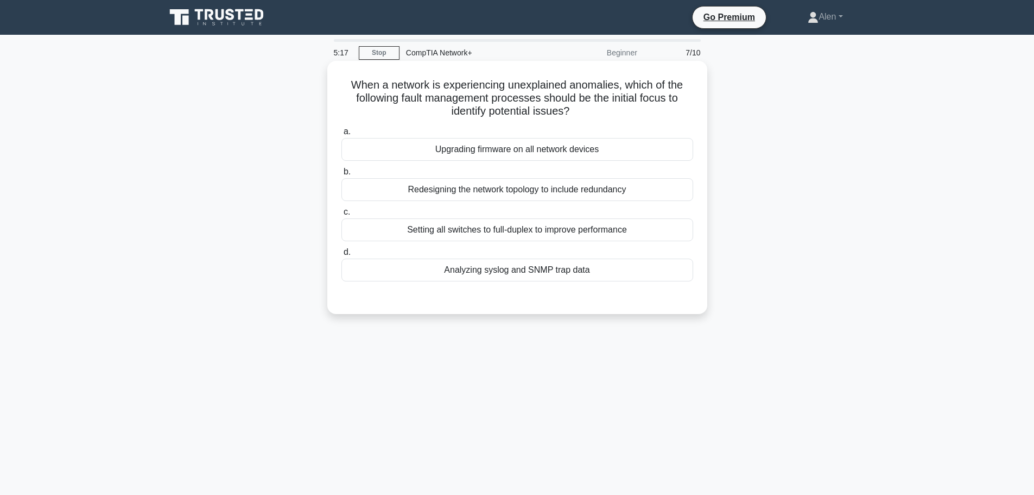
click at [528, 153] on div "Upgrading firmware on all network devices" at bounding box center [518, 149] width 352 height 23
click at [342, 135] on input "a. Upgrading firmware on all network devices" at bounding box center [342, 131] width 0 height 7
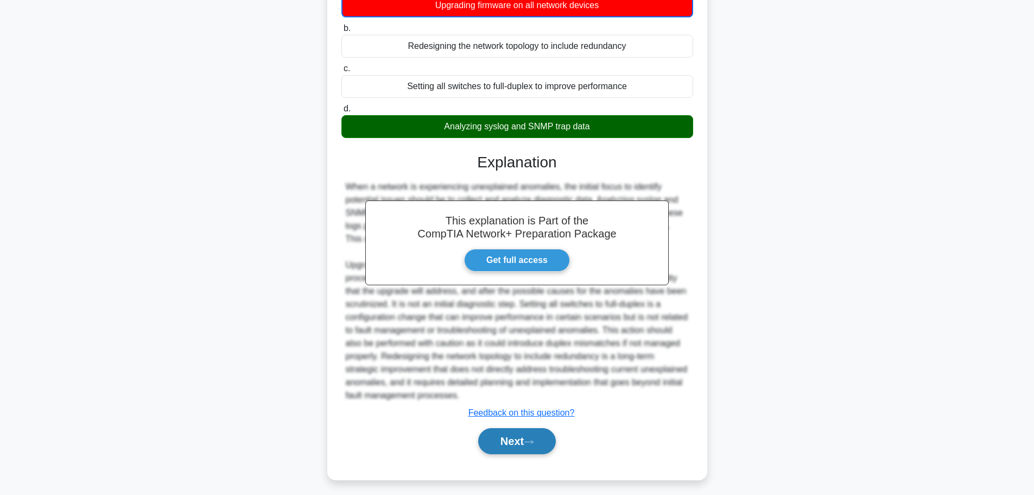
click at [526, 444] on button "Next" at bounding box center [517, 441] width 78 height 26
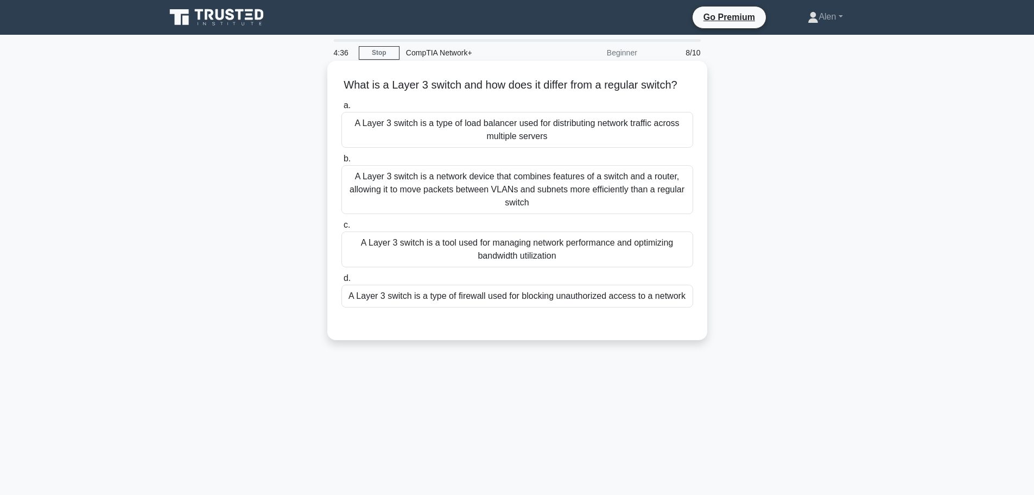
click at [551, 193] on div "A Layer 3 switch is a network device that combines features of a switch and a r…" at bounding box center [518, 189] width 352 height 49
click at [342, 162] on input "b. A Layer 3 switch is a network device that combines features of a switch and …" at bounding box center [342, 158] width 0 height 7
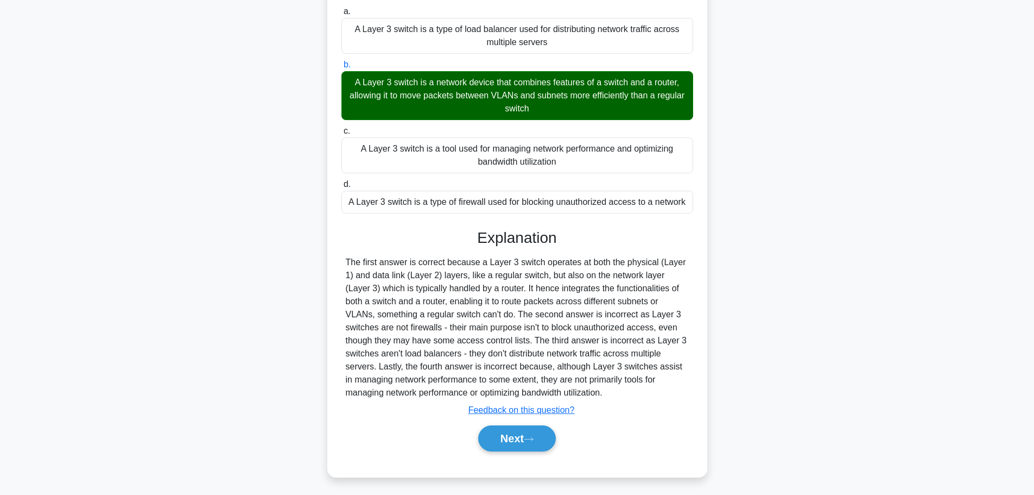
scroll to position [110, 0]
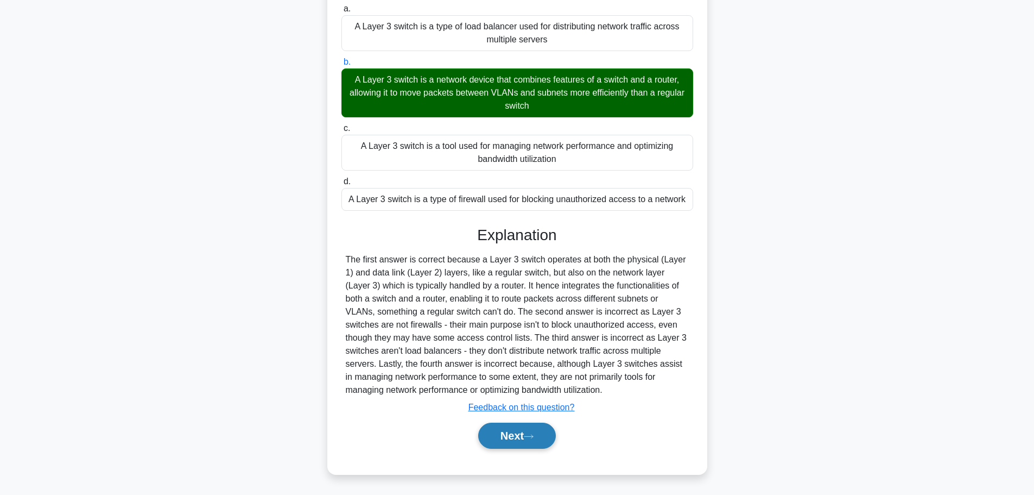
click at [512, 437] on button "Next" at bounding box center [517, 435] width 78 height 26
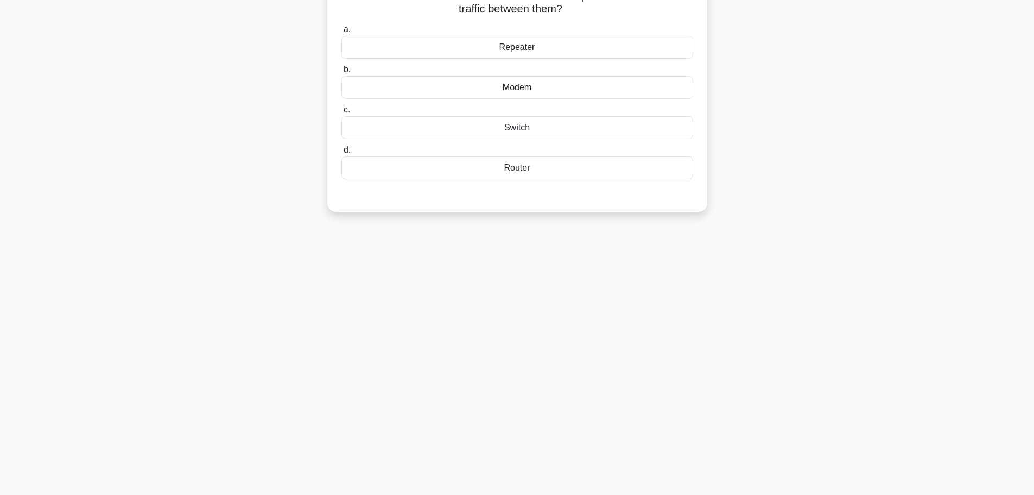
scroll to position [0, 0]
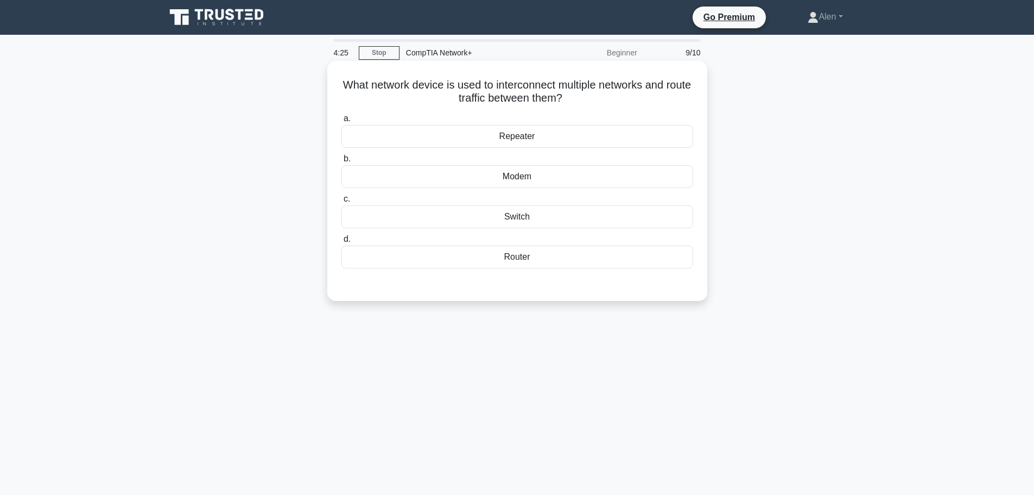
click at [526, 255] on div "Router" at bounding box center [518, 256] width 352 height 23
click at [342, 243] on input "d. Router" at bounding box center [342, 239] width 0 height 7
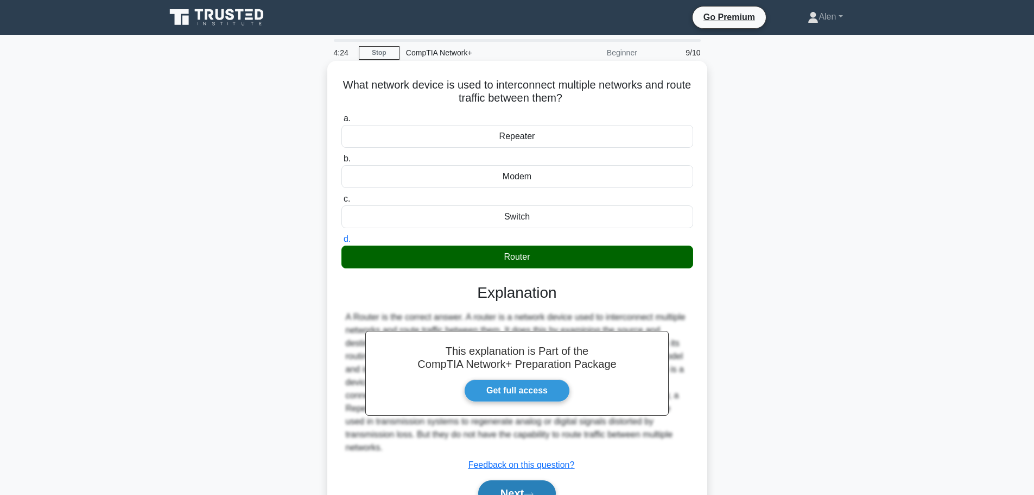
click at [541, 486] on button "Next" at bounding box center [517, 493] width 78 height 26
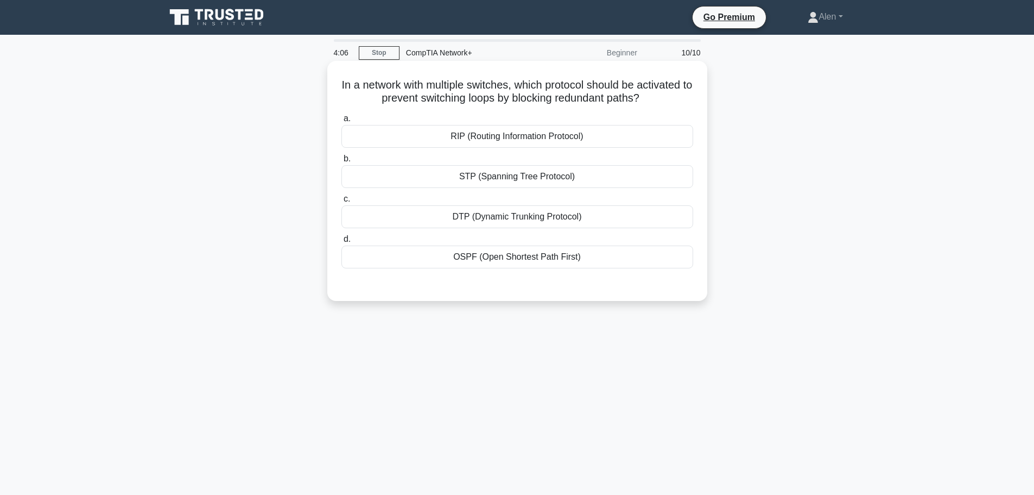
click at [541, 261] on div "OSPF (Open Shortest Path First)" at bounding box center [518, 256] width 352 height 23
click at [342, 243] on input "d. OSPF (Open Shortest Path First)" at bounding box center [342, 239] width 0 height 7
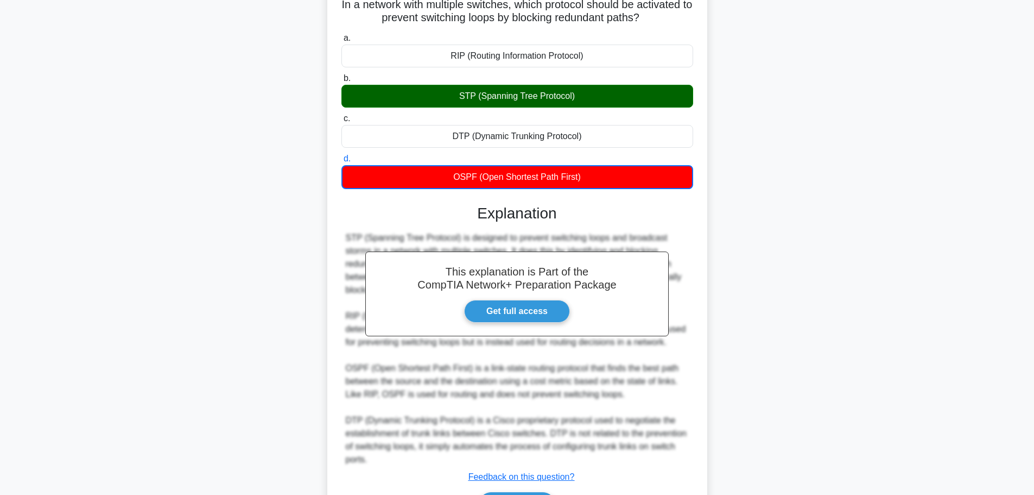
scroll to position [150, 0]
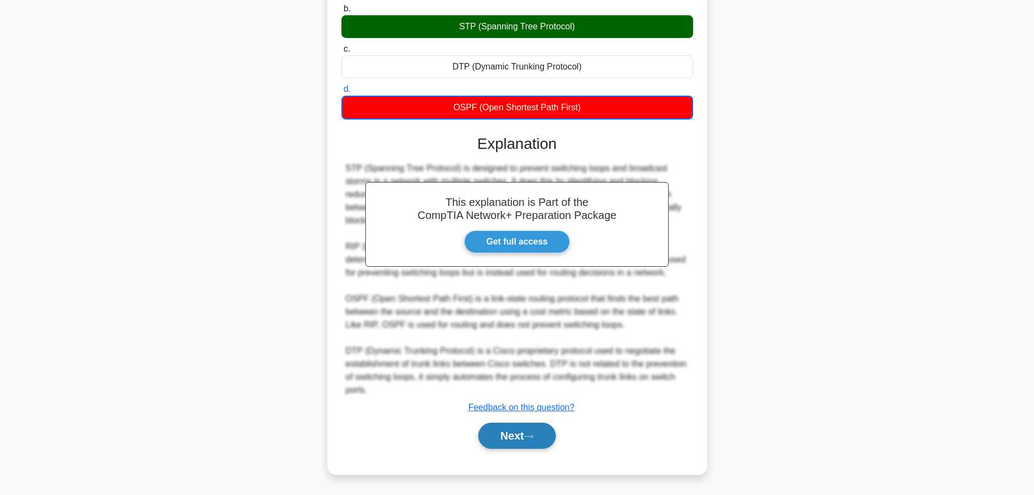
click at [522, 439] on button "Next" at bounding box center [517, 435] width 78 height 26
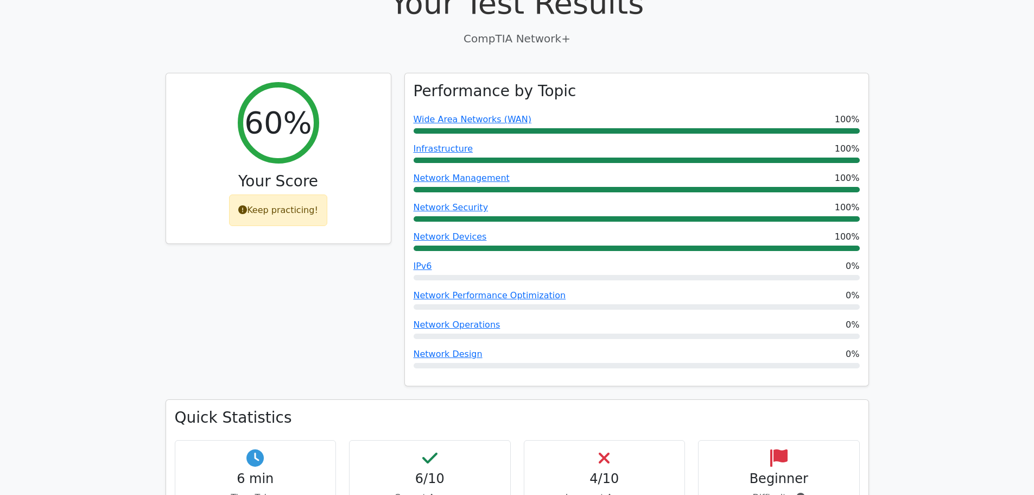
scroll to position [322, 0]
